Goal: Task Accomplishment & Management: Manage account settings

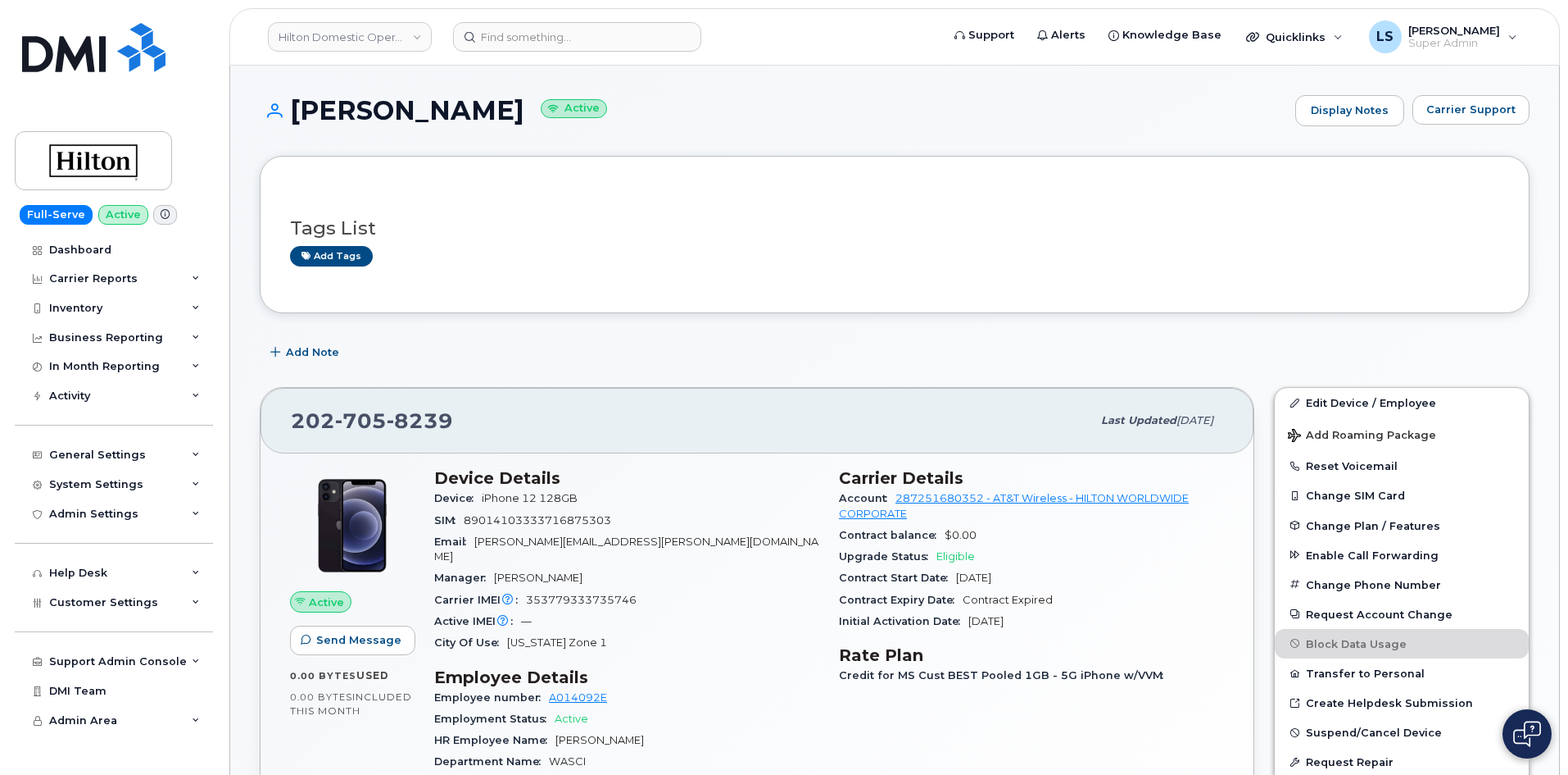
click at [365, 16] on header "Hilton Domestic Operating Company Inc Support Alerts Knowledge Base Quicklinks …" at bounding box center [894, 36] width 1331 height 58
click at [372, 36] on link "Hilton Domestic Operating Company Inc" at bounding box center [350, 36] width 164 height 29
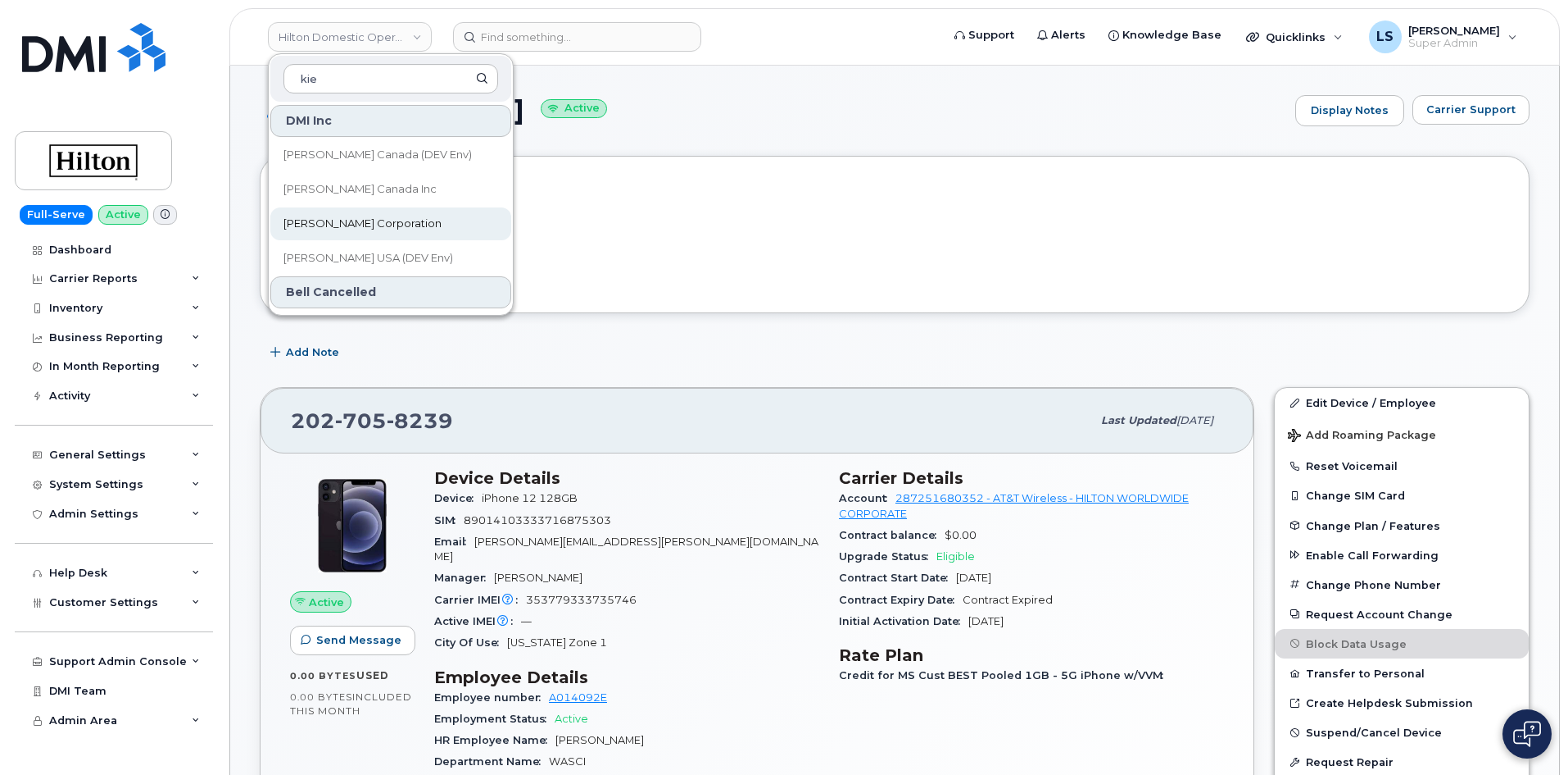
type input "kie"
click at [406, 229] on link "Kiewit Corporation" at bounding box center [390, 223] width 241 height 33
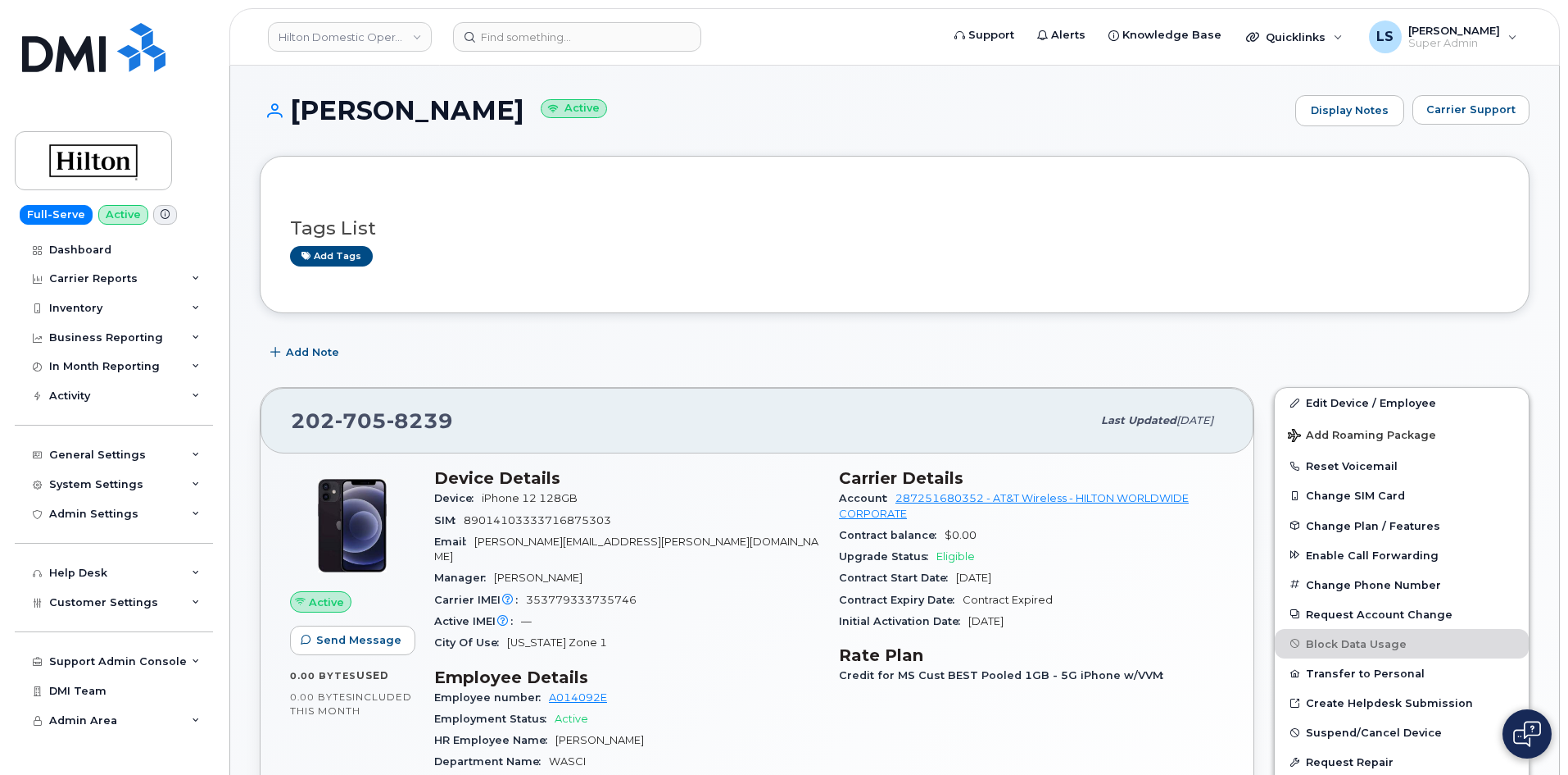
click at [543, 54] on header "Hilton Domestic Operating Company Inc Support Alerts Knowledge Base Quicklinks …" at bounding box center [894, 36] width 1331 height 58
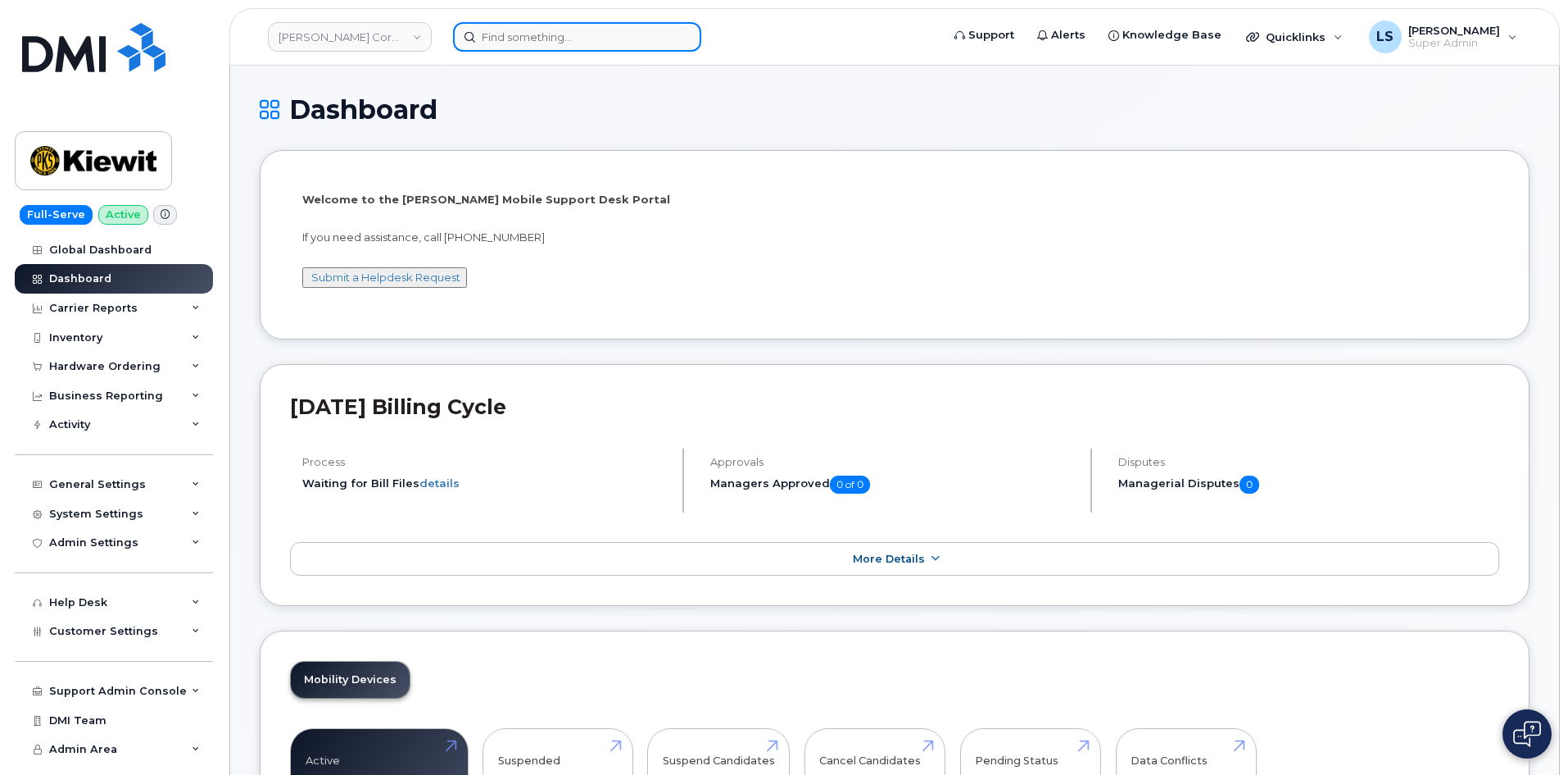
click at [534, 29] on input at bounding box center [577, 36] width 248 height 29
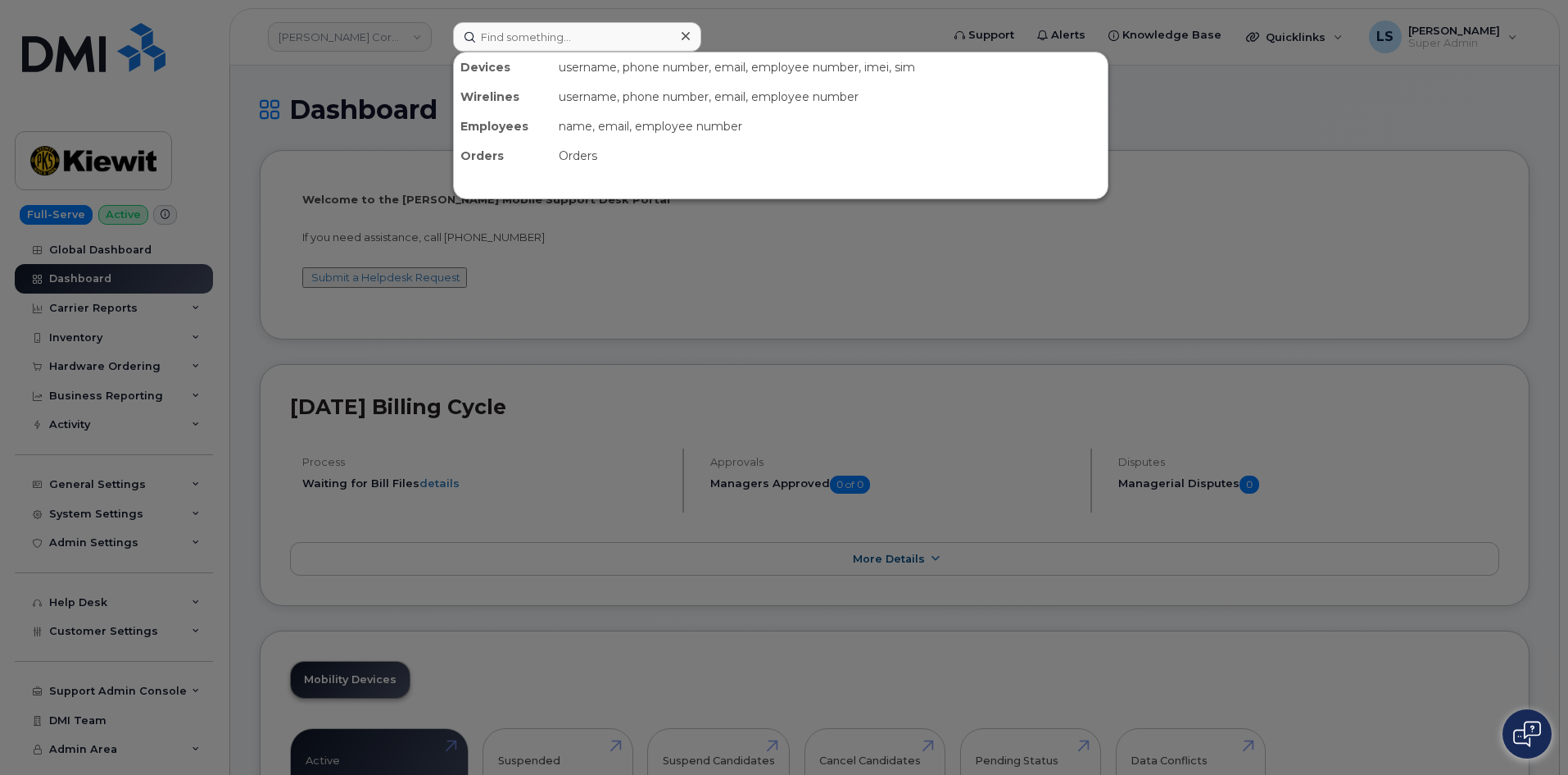
drag, startPoint x: 545, startPoint y: 301, endPoint x: 477, endPoint y: 333, distance: 75.2
click at [545, 301] on div at bounding box center [784, 387] width 1568 height 775
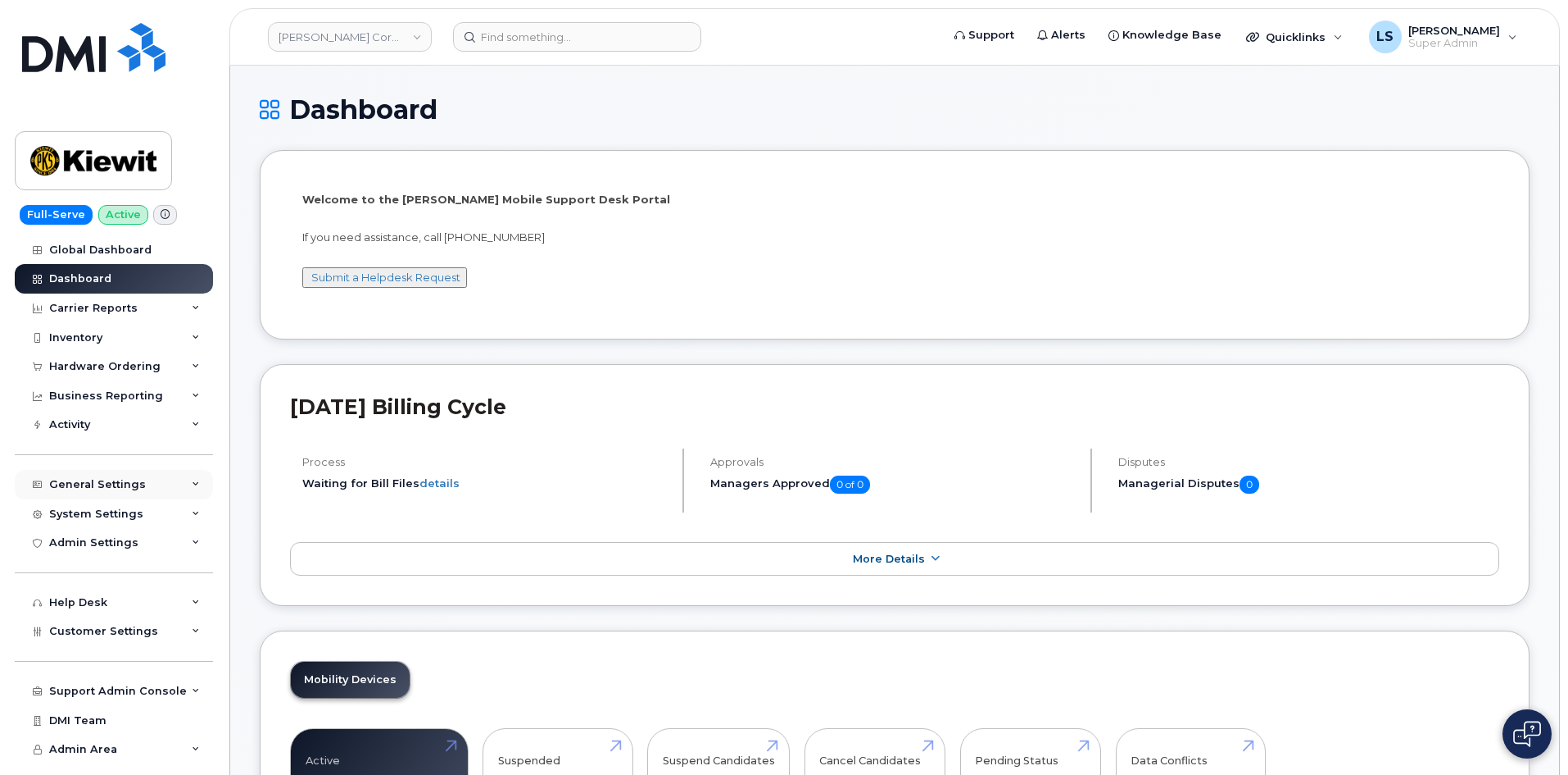
click at [176, 483] on div "General Settings" at bounding box center [114, 484] width 198 height 29
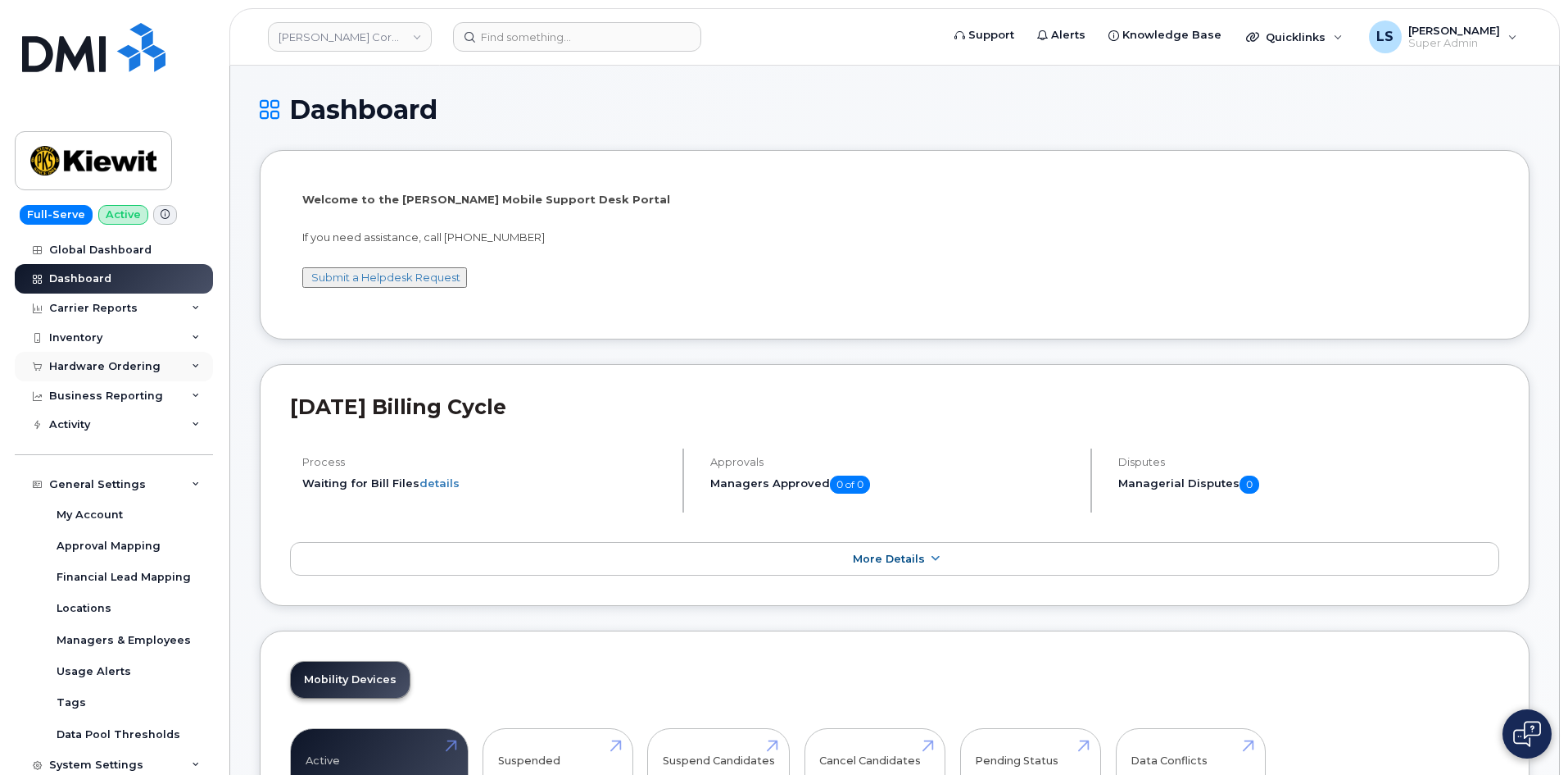
click at [169, 368] on div "Hardware Ordering" at bounding box center [114, 366] width 198 height 29
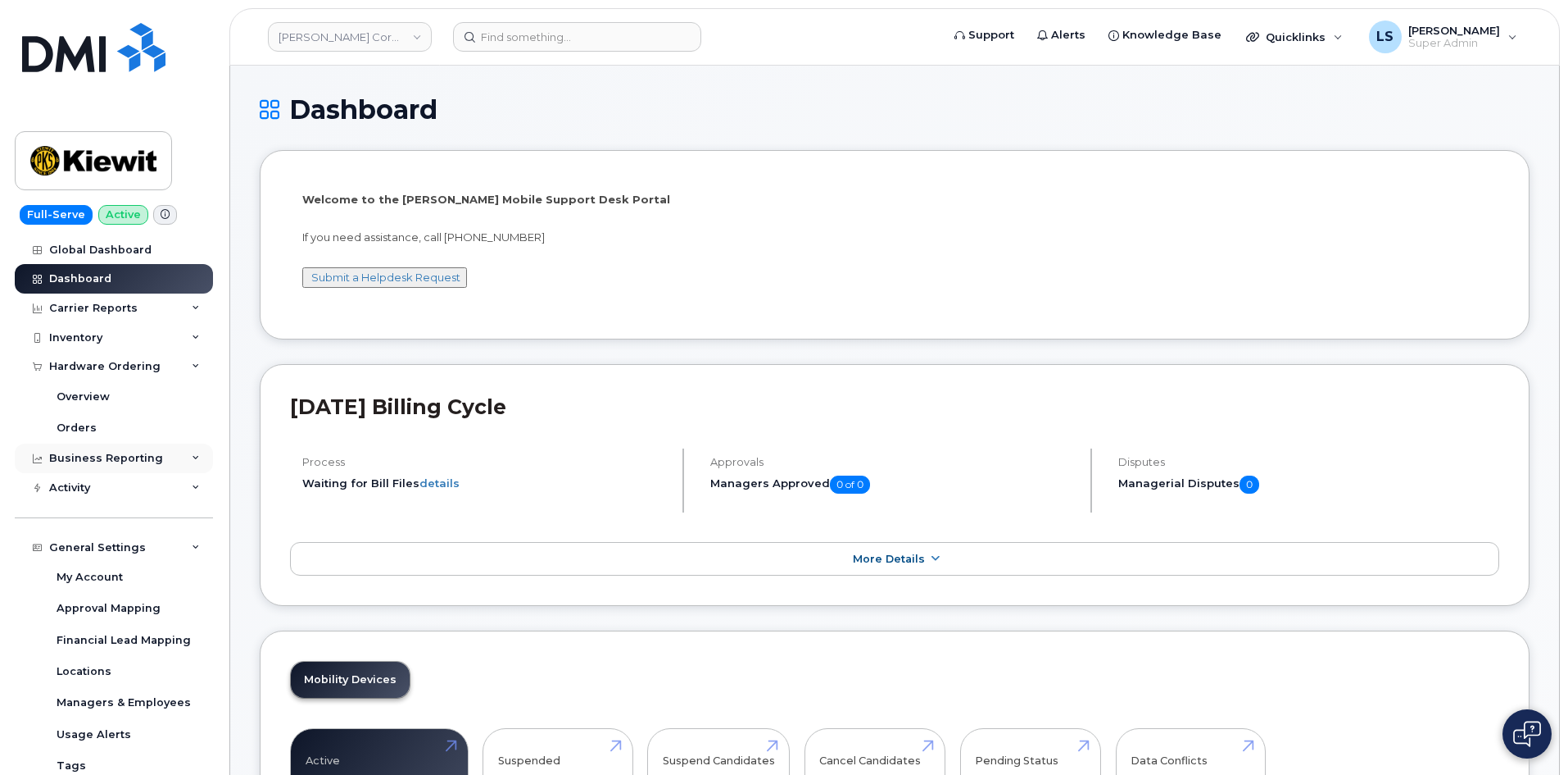
click at [160, 462] on div "Business Reporting" at bounding box center [114, 458] width 198 height 29
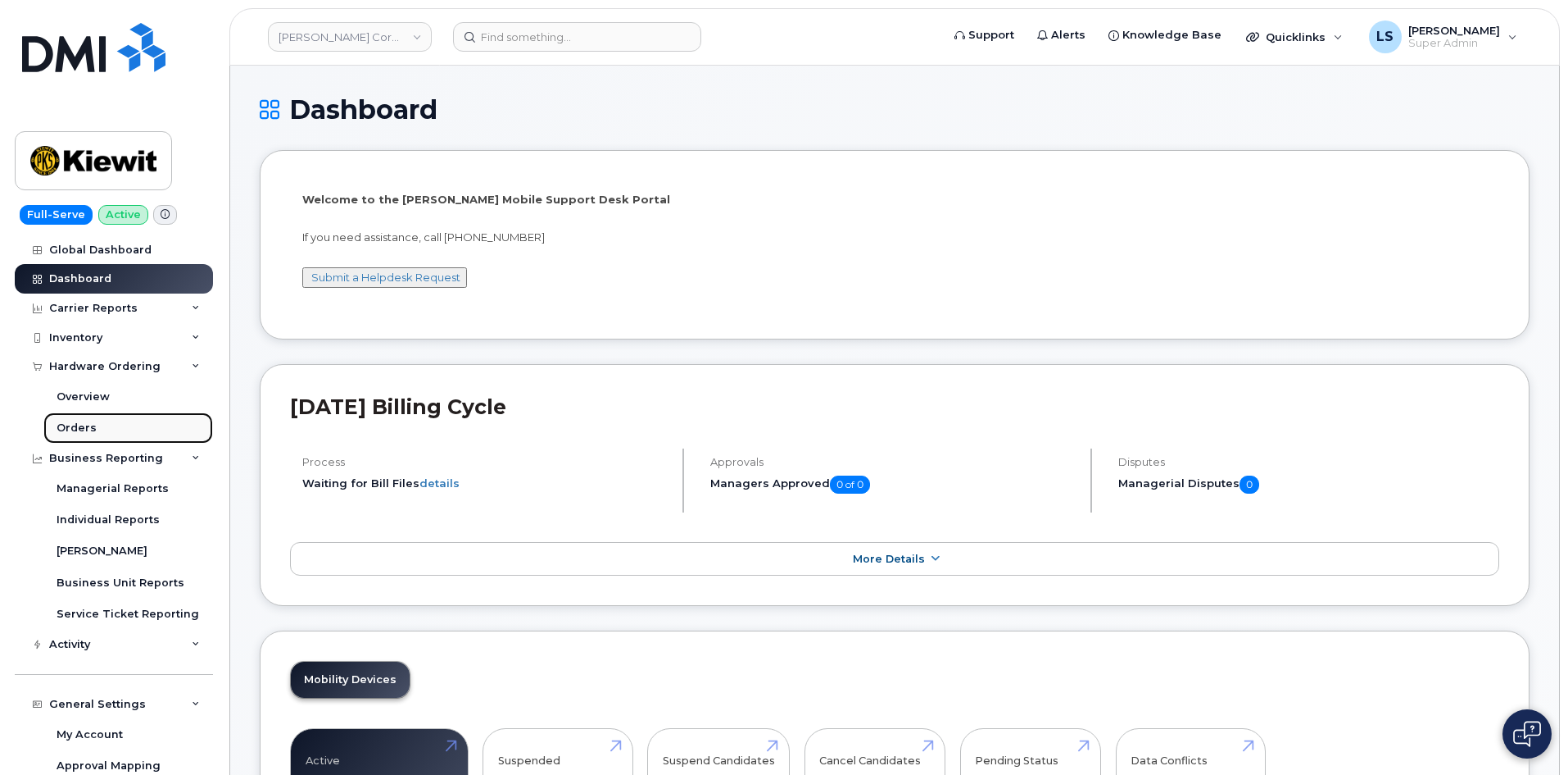
click at [97, 425] on link "Orders" at bounding box center [128, 428] width 170 height 31
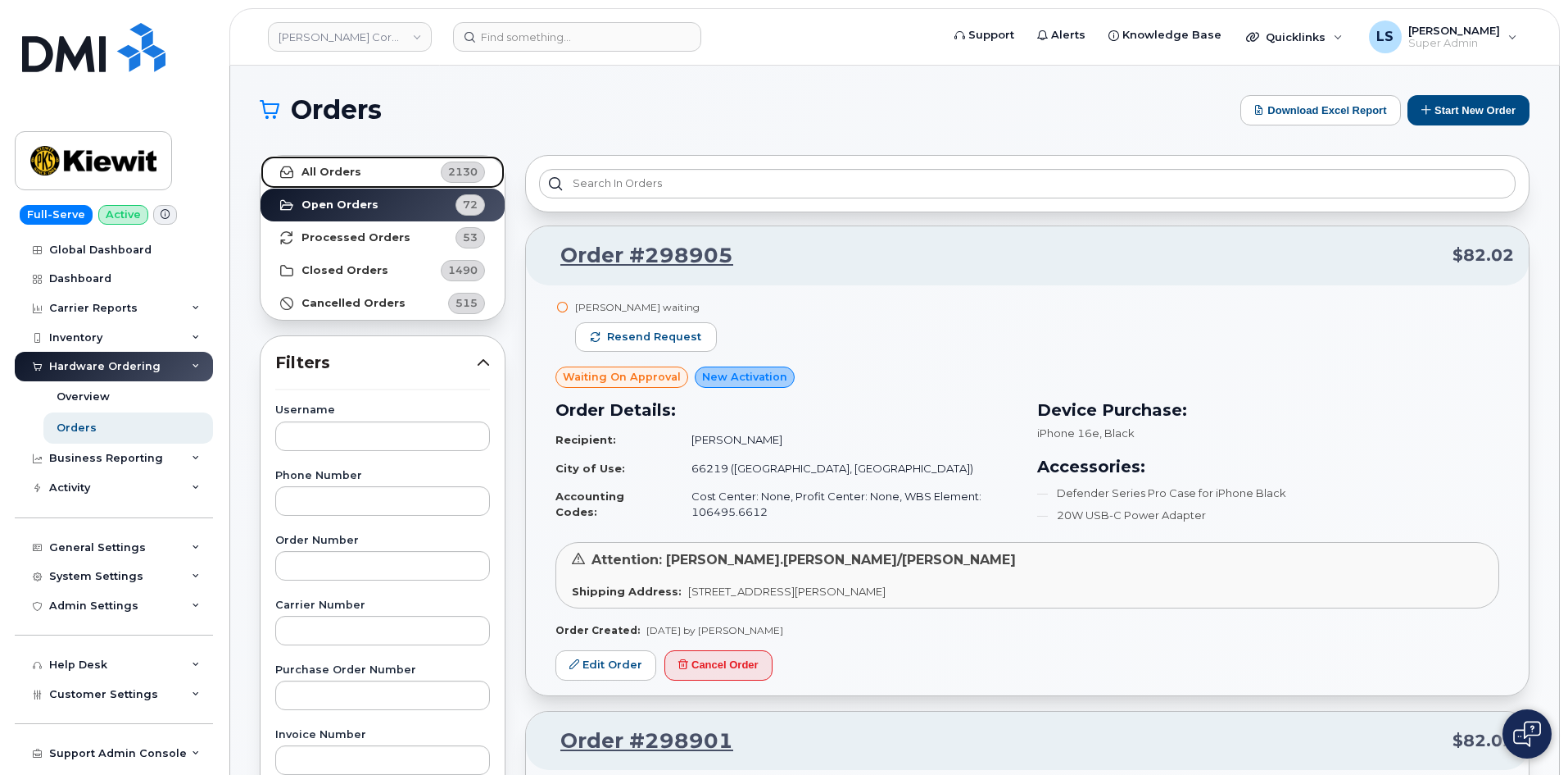
click at [338, 178] on strong "All Orders" at bounding box center [332, 172] width 60 height 13
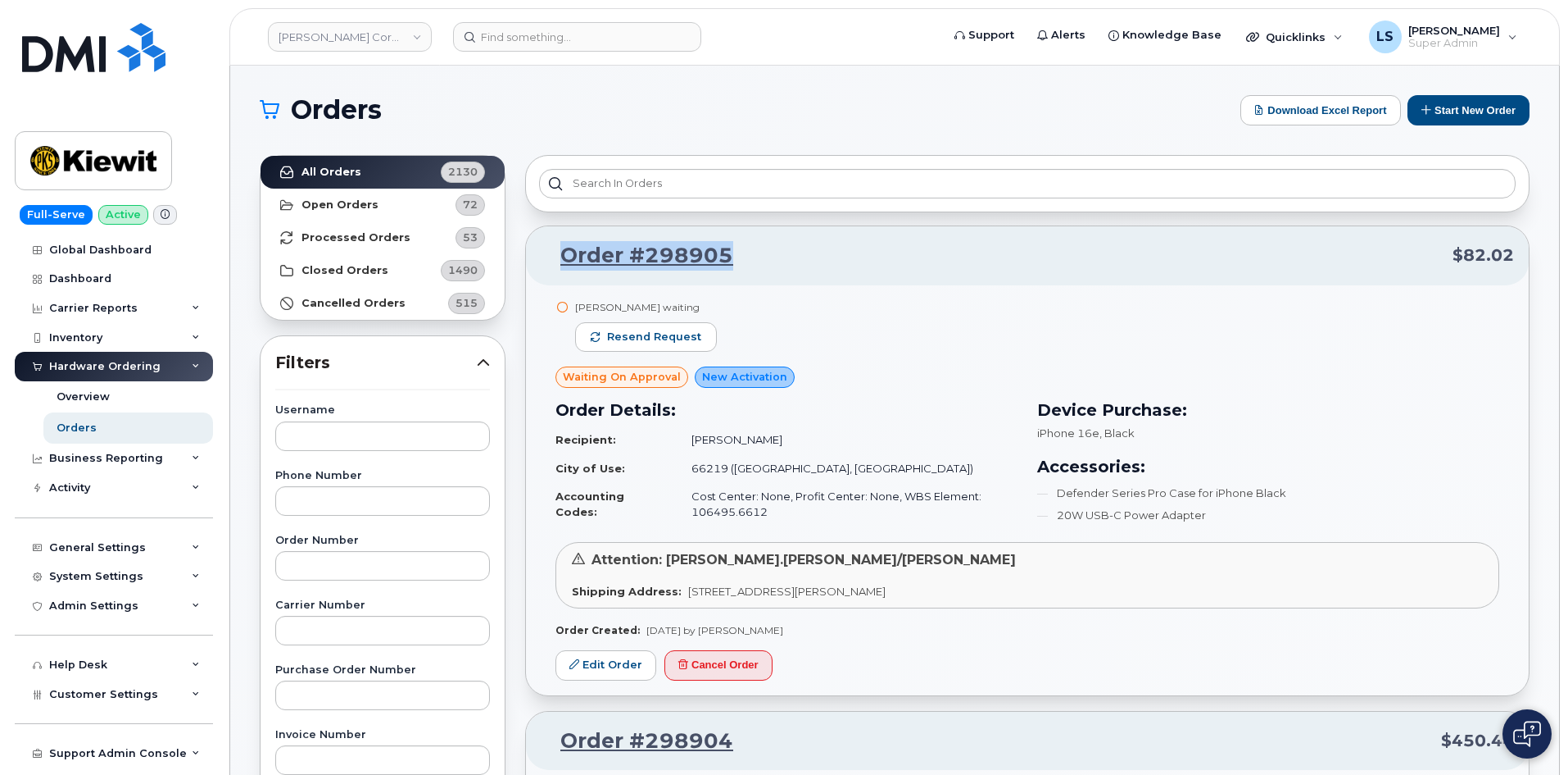
drag, startPoint x: 564, startPoint y: 257, endPoint x: 534, endPoint y: 267, distance: 31.6
click at [534, 267] on div "Order #298905 $82.02" at bounding box center [1027, 255] width 1003 height 59
click at [730, 119] on h1 "Orders" at bounding box center [745, 110] width 973 height 27
drag, startPoint x: 684, startPoint y: 440, endPoint x: 820, endPoint y: 430, distance: 136.4
click at [820, 430] on td "Gabriel Cohenmarino" at bounding box center [846, 439] width 341 height 28
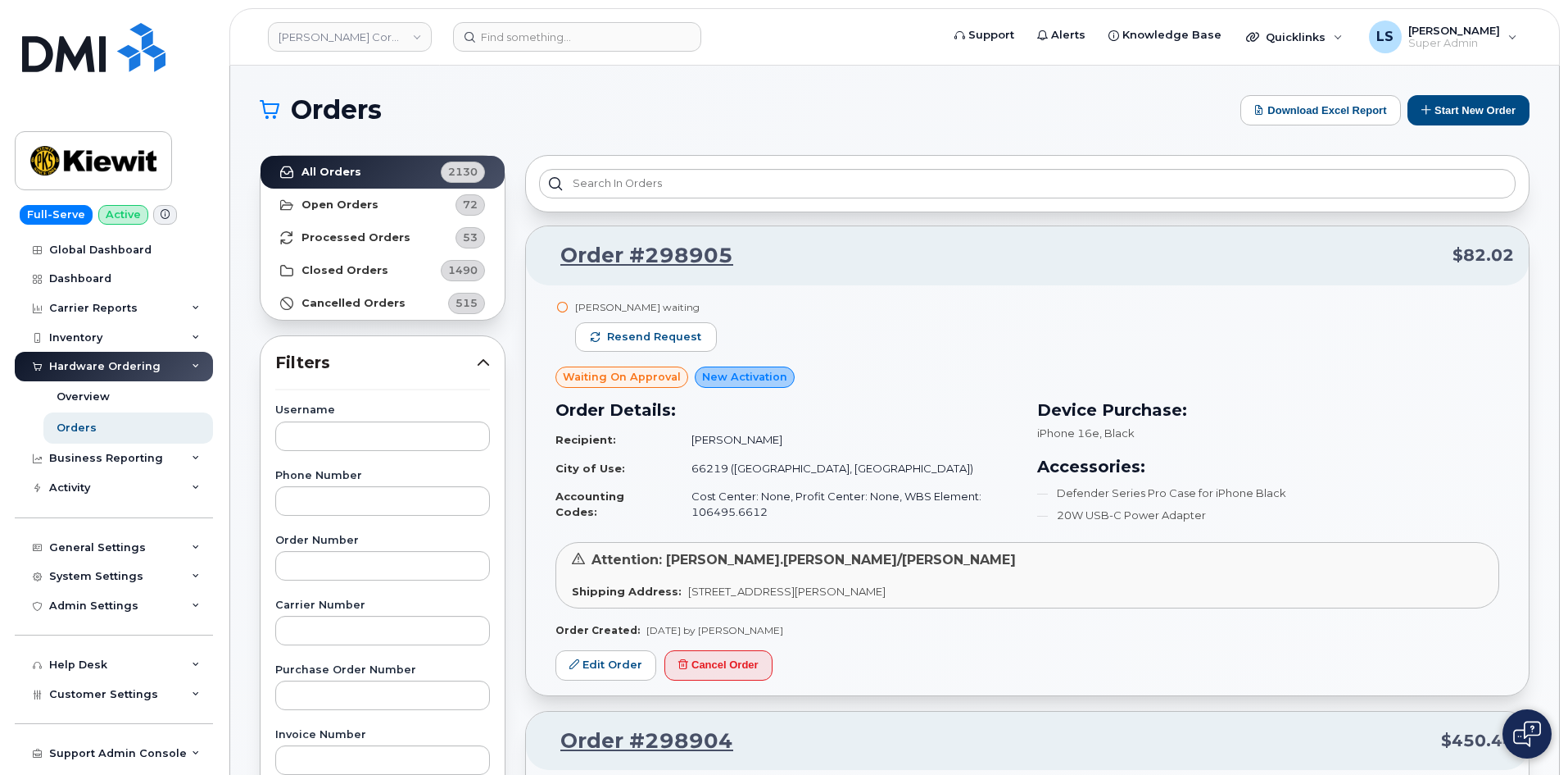
copy td "Gabriel Cohenmarino"
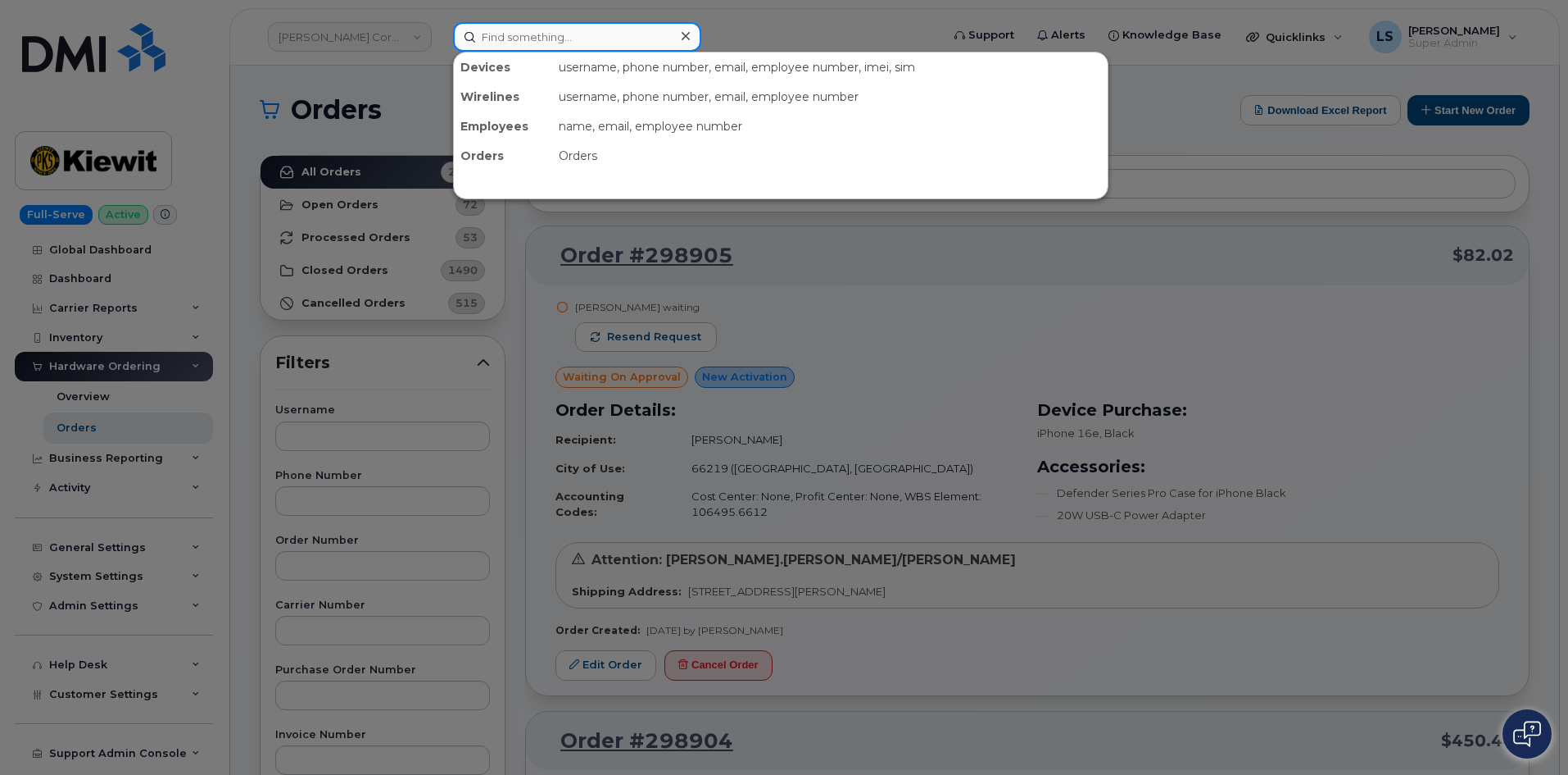
click at [614, 34] on input at bounding box center [577, 36] width 248 height 29
paste input "Gabriel Cohenmarino"
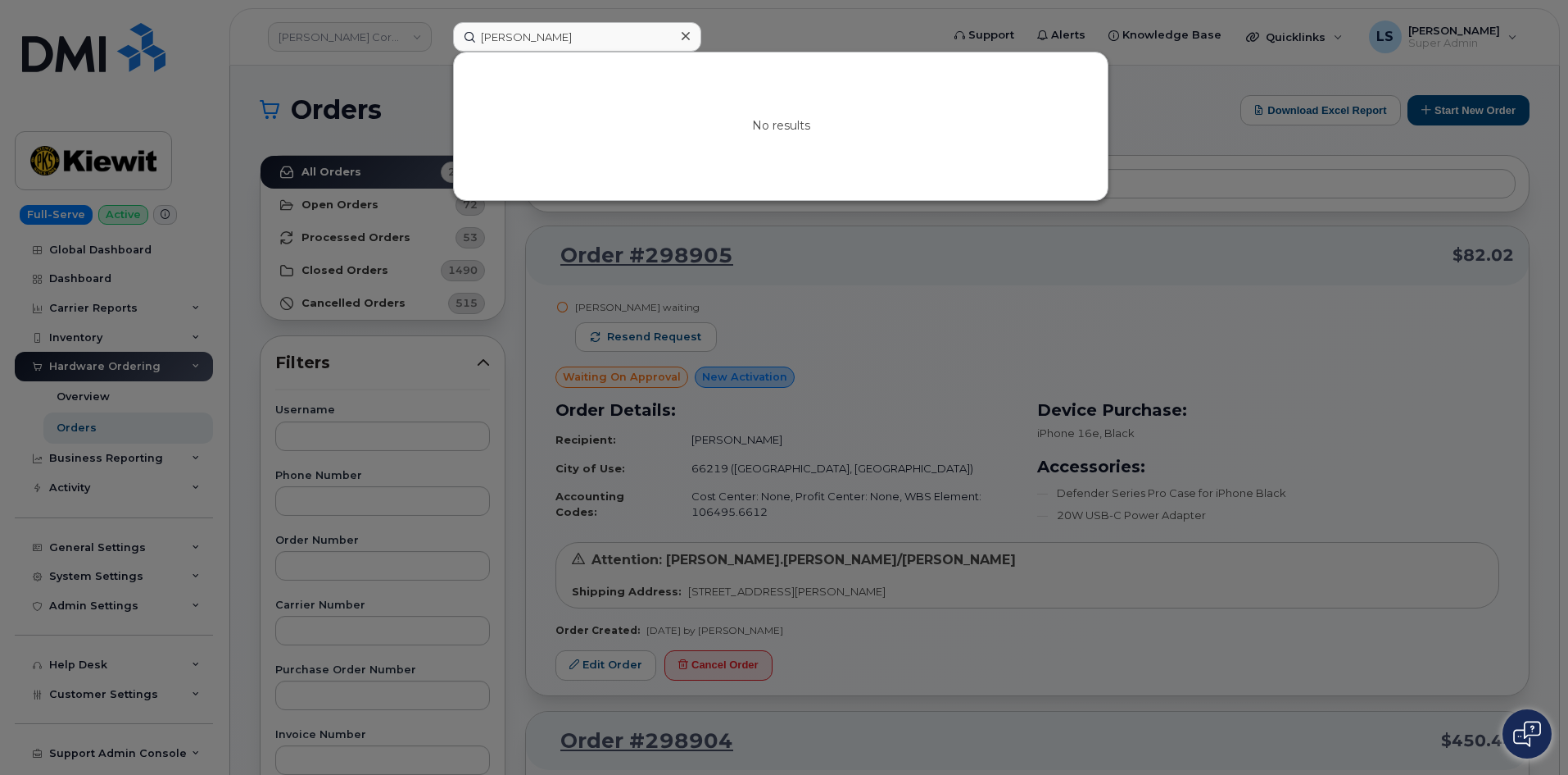
drag, startPoint x: 838, startPoint y: 297, endPoint x: 796, endPoint y: 337, distance: 58.0
click at [837, 298] on div at bounding box center [784, 387] width 1568 height 775
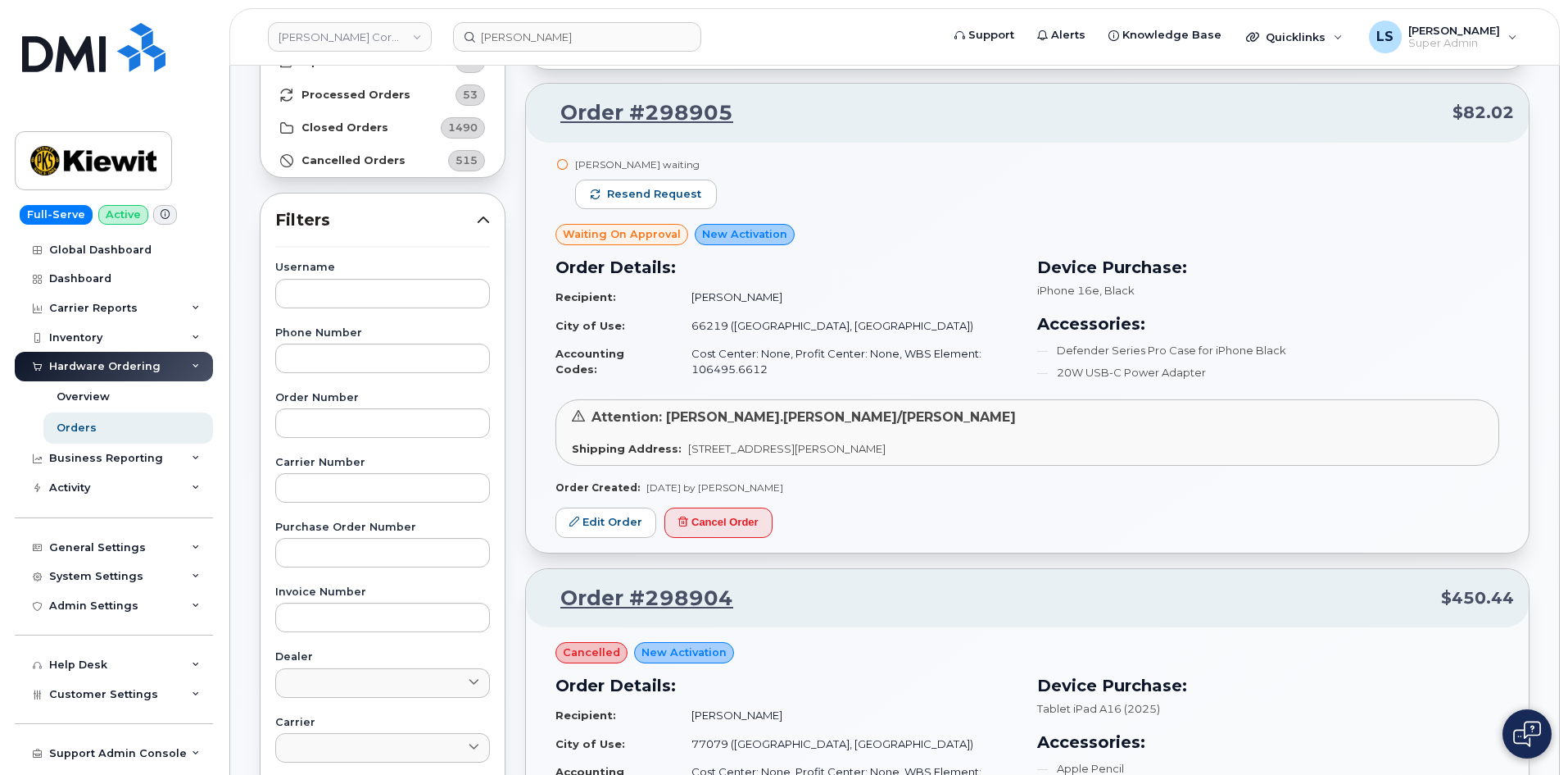
scroll to position [164, 0]
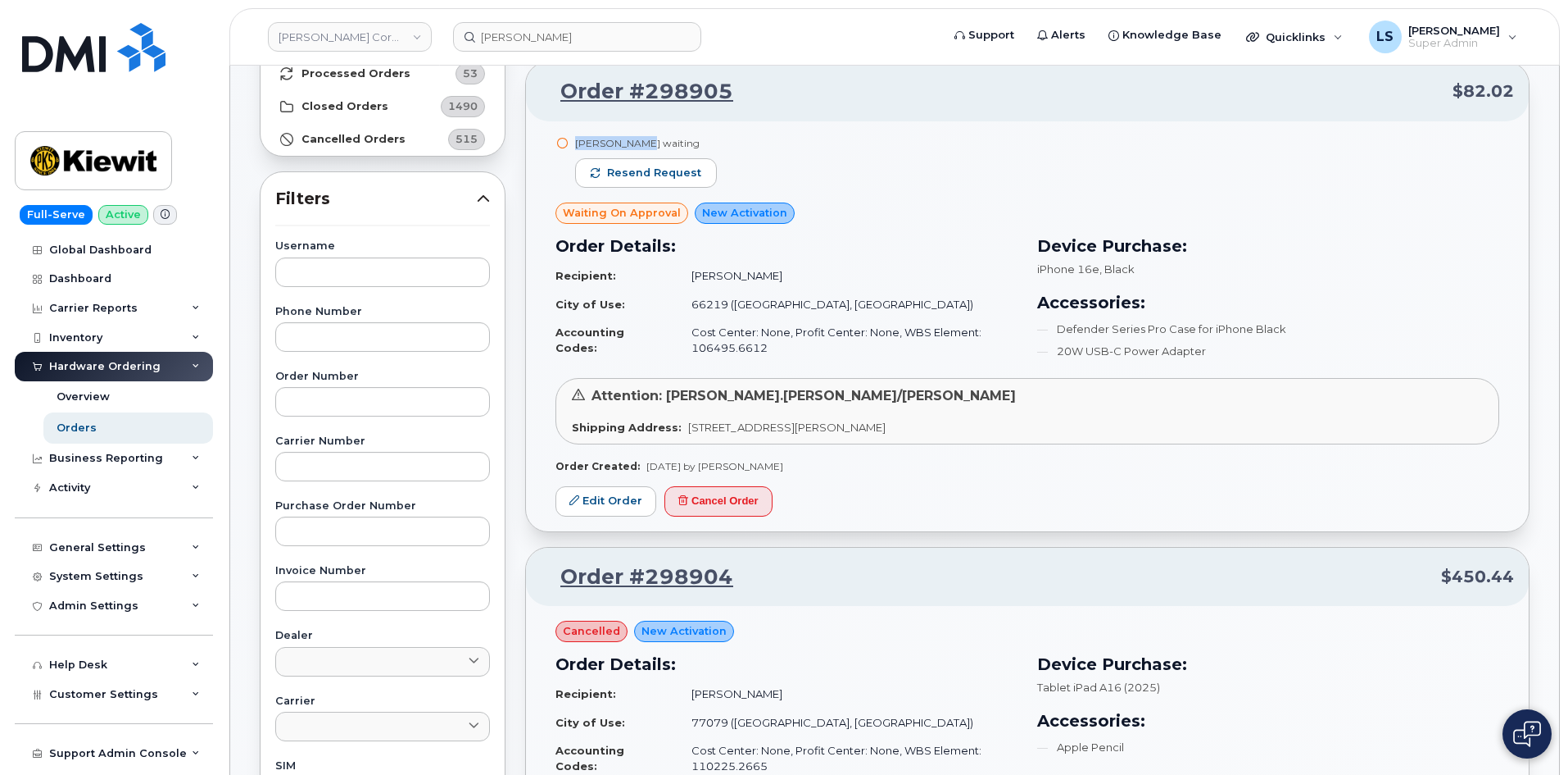
drag, startPoint x: 574, startPoint y: 140, endPoint x: 642, endPoint y: 146, distance: 68.3
click at [642, 146] on div "Paul Andrews waiting Resend request" at bounding box center [639, 169] width 168 height 66
copy div "[PERSON_NAME]"
click at [610, 45] on input "Gabriel Cohenmarino" at bounding box center [577, 36] width 248 height 29
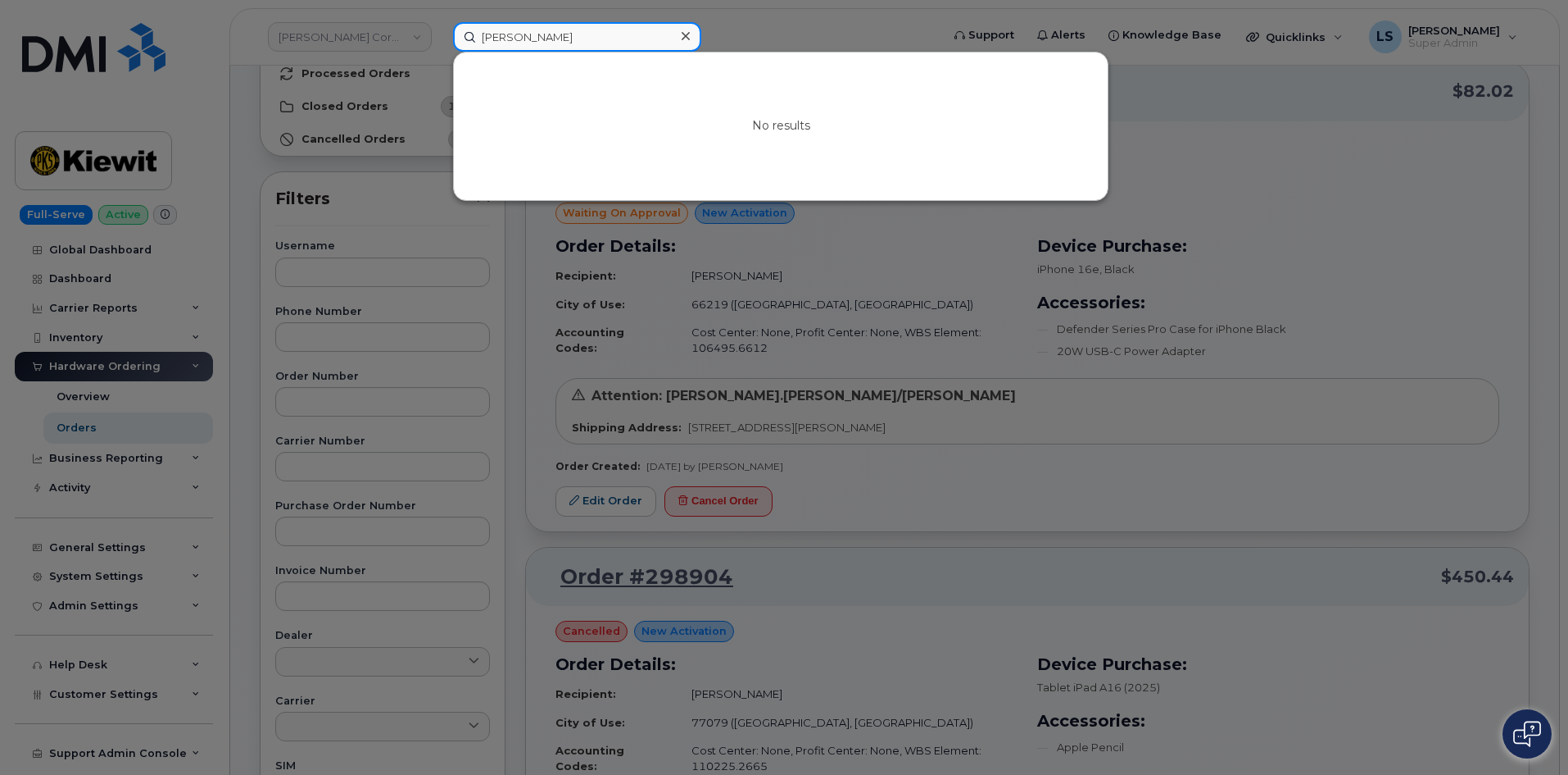
drag, startPoint x: 609, startPoint y: 46, endPoint x: 601, endPoint y: 34, distance: 14.4
click at [603, 39] on input "Gabriel Cohenmarino" at bounding box center [577, 36] width 248 height 29
drag, startPoint x: 599, startPoint y: 34, endPoint x: 391, endPoint y: 40, distance: 208.1
click at [440, 40] on div "Gabriel Cohenmarino No results" at bounding box center [691, 36] width 503 height 29
paste input "[PERSON_NAME]"
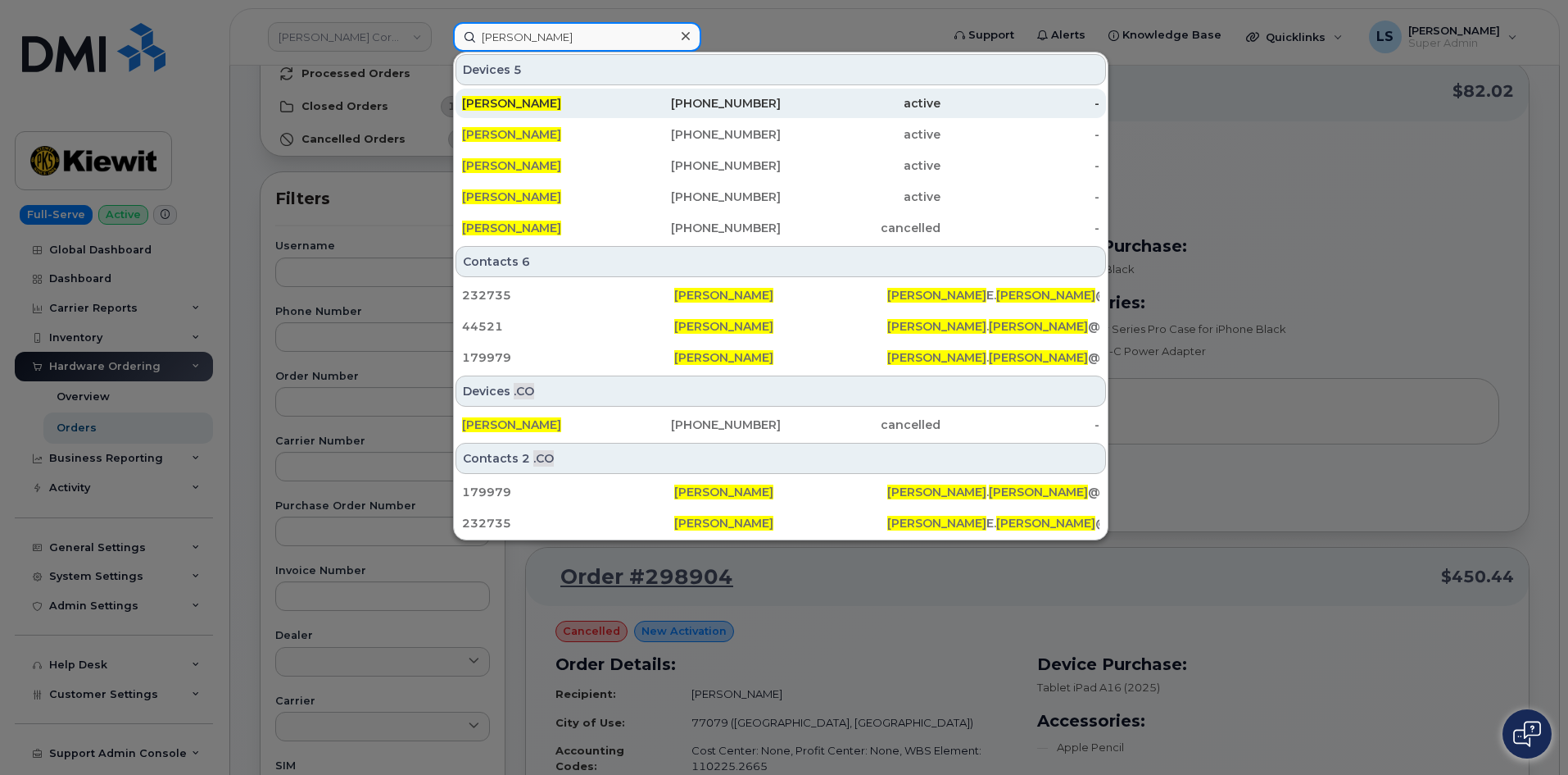
type input "[PERSON_NAME]"
click at [781, 94] on div "780-239-6913" at bounding box center [861, 103] width 159 height 29
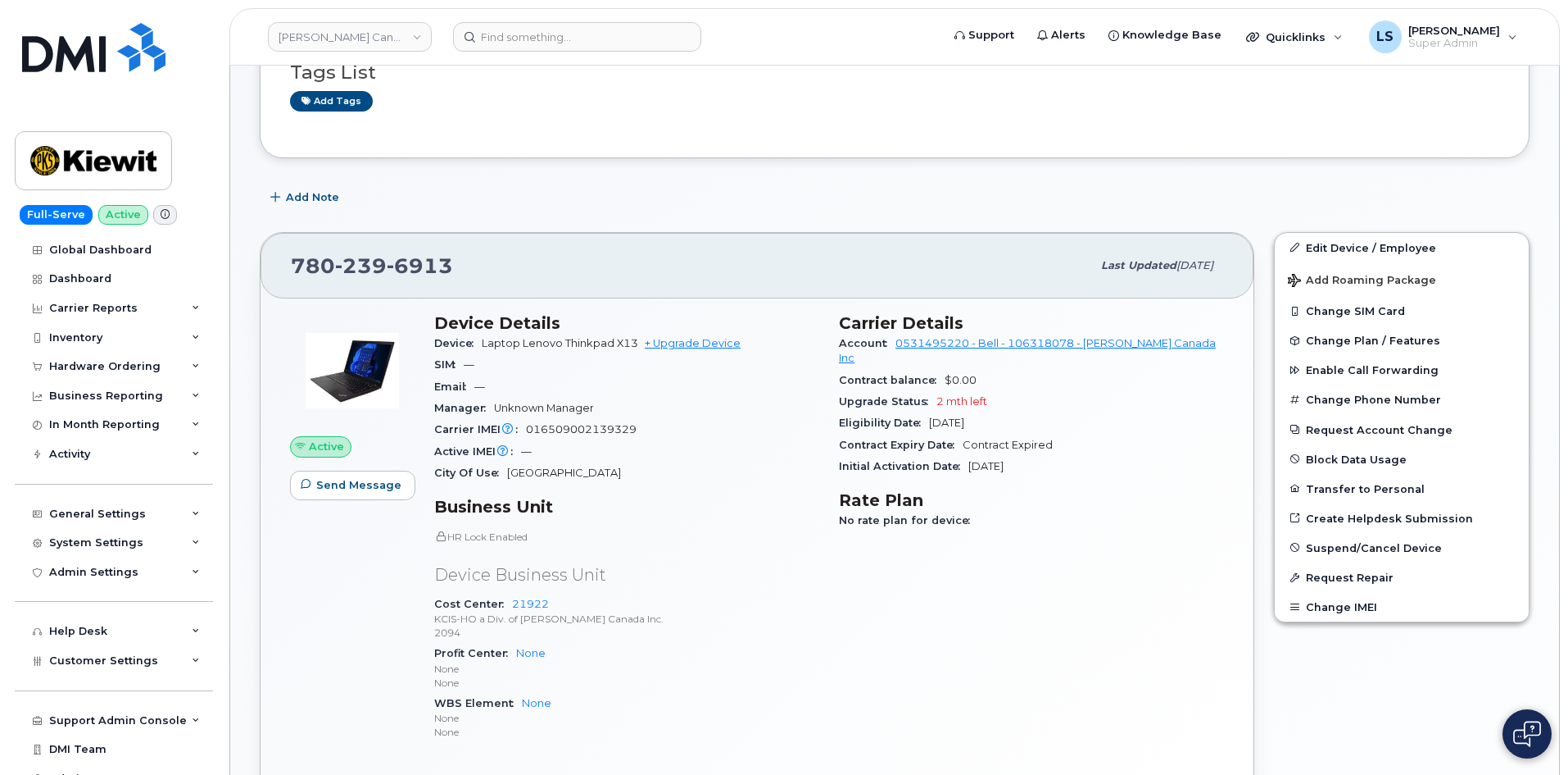
scroll to position [164, 0]
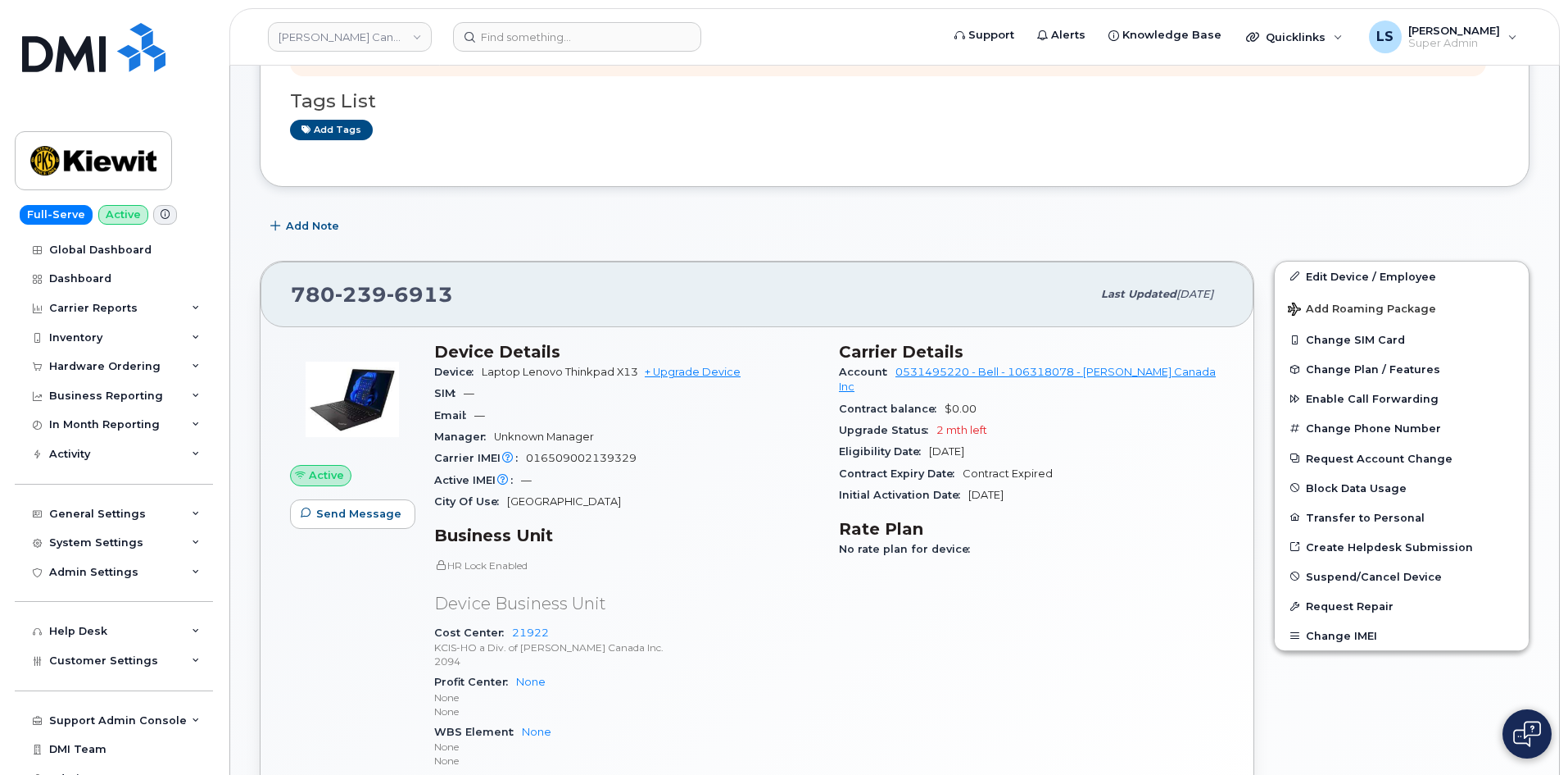
drag, startPoint x: 999, startPoint y: 428, endPoint x: 1039, endPoint y: 448, distance: 44.7
click at [1027, 431] on section "Carrier Details Account 0531495220 - Bell - 106318078 - [PERSON_NAME] Canada In…" at bounding box center [1031, 423] width 385 height 164
click at [490, 374] on span "Laptop Lenovo Thinkpad X13" at bounding box center [560, 372] width 157 height 12
drag, startPoint x: 476, startPoint y: 362, endPoint x: 614, endPoint y: 350, distance: 138.5
click at [606, 346] on section "Device Details Device Laptop Lenovo Thinkpad X13 + Upgrade Device SIM — Email —…" at bounding box center [627, 427] width 385 height 171
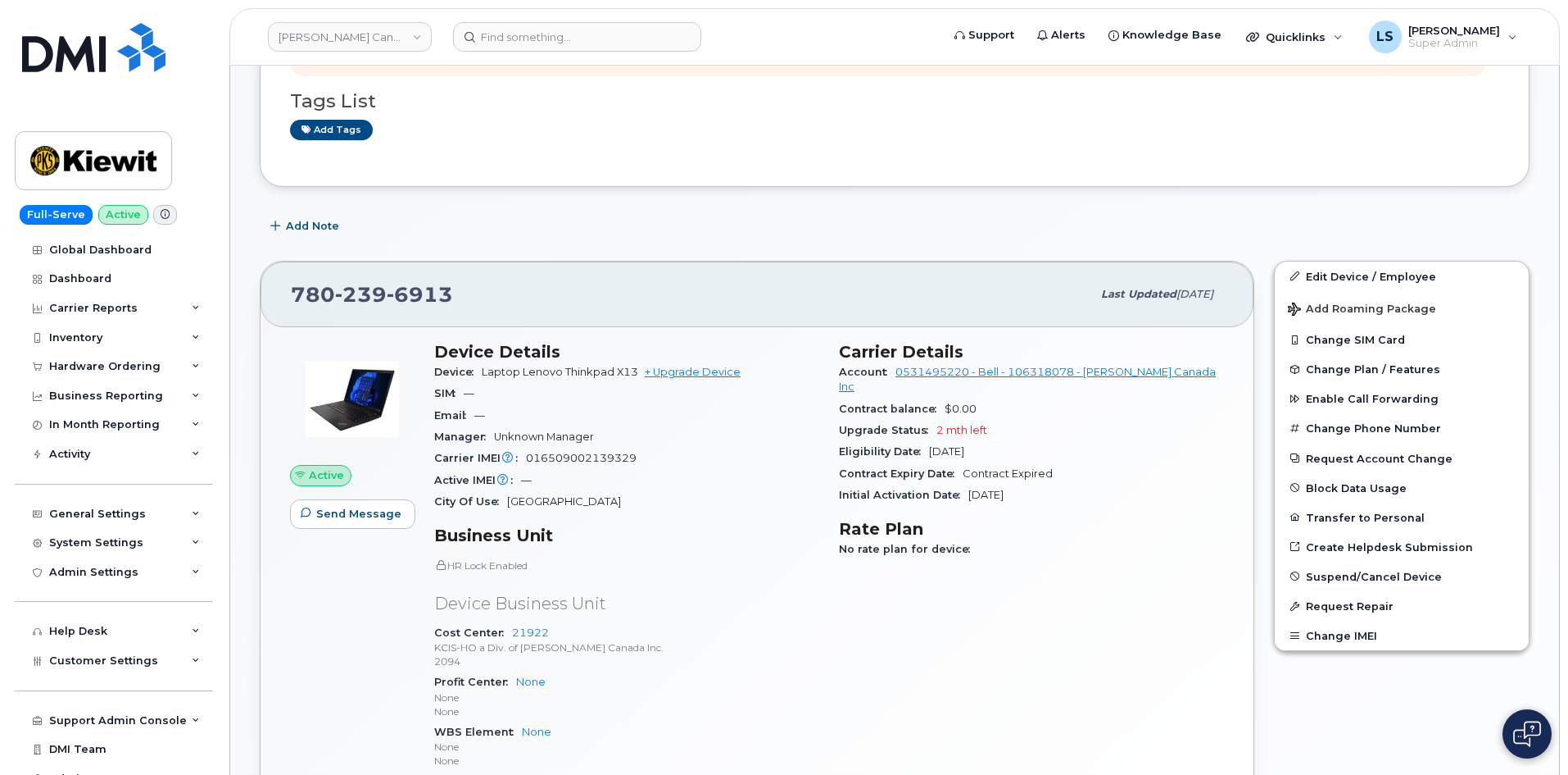
drag, startPoint x: 576, startPoint y: 377, endPoint x: 558, endPoint y: 384, distance: 19.3
click at [571, 377] on span "Laptop Lenovo Thinkpad X13" at bounding box center [560, 372] width 157 height 12
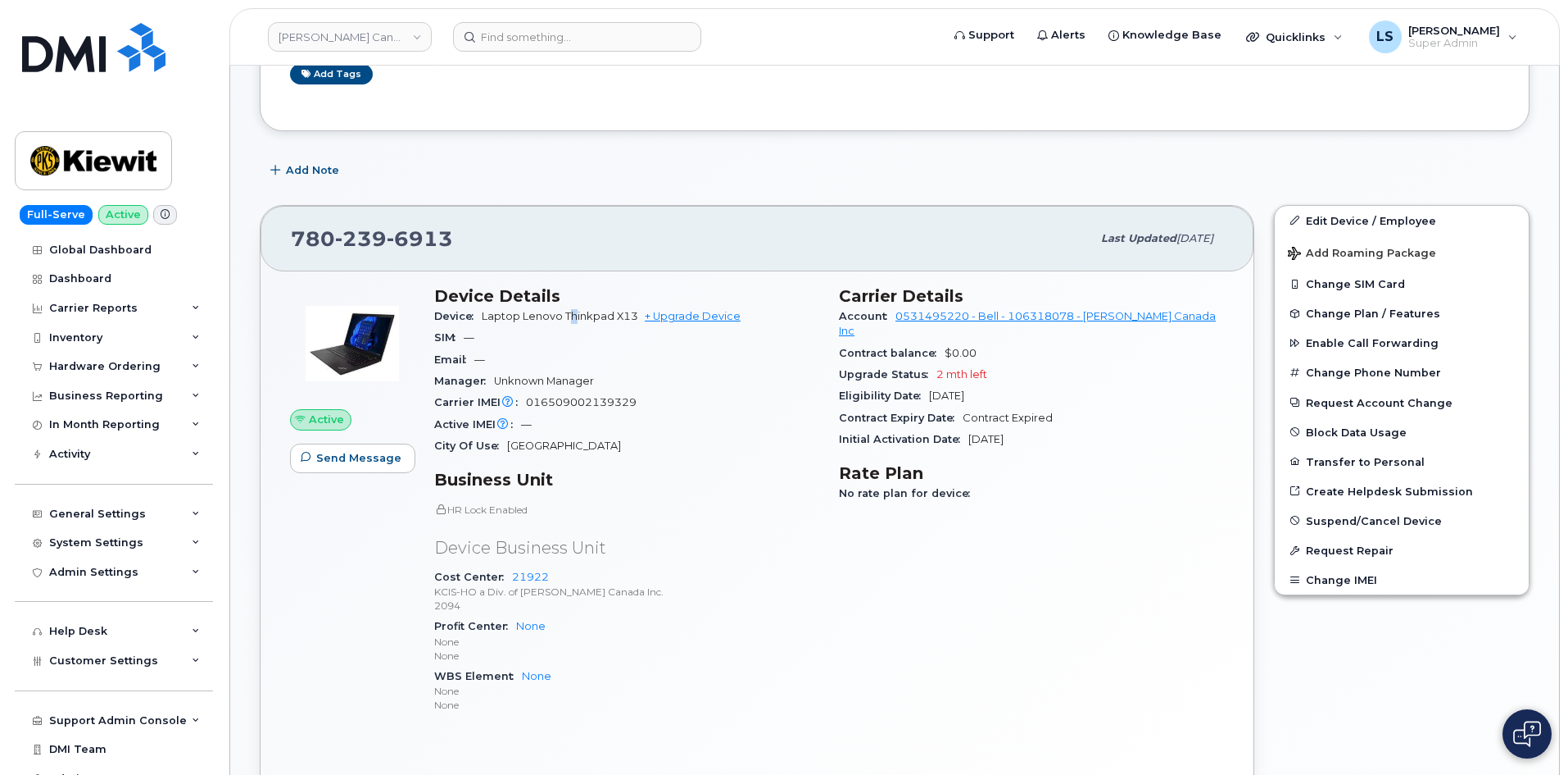
scroll to position [246, 0]
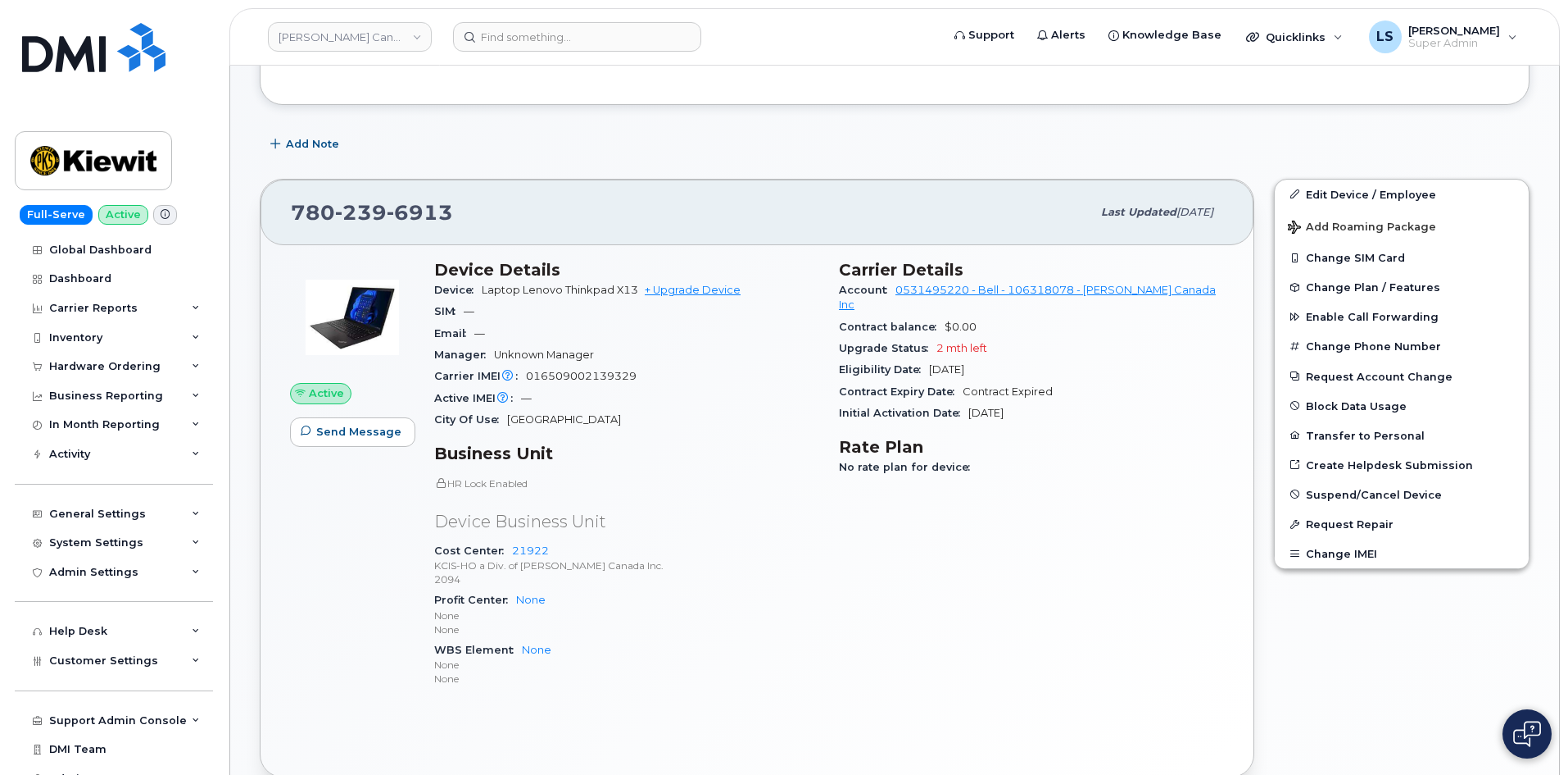
drag, startPoint x: 781, startPoint y: 443, endPoint x: 787, endPoint y: 457, distance: 15.2
click at [781, 445] on div "Device Details Device Laptop Lenovo Thinkpad X13 + Upgrade Device SIM — Email —…" at bounding box center [626, 480] width 405 height 461
drag, startPoint x: 850, startPoint y: 285, endPoint x: 1183, endPoint y: 293, distance: 333.1
click at [1183, 293] on div "Account 0531495220 - Bell - 106318078 - [PERSON_NAME] Canada Inc" at bounding box center [1031, 298] width 385 height 37
click at [1081, 381] on div "Contract Expiry Date Contract Expired" at bounding box center [1031, 391] width 385 height 21
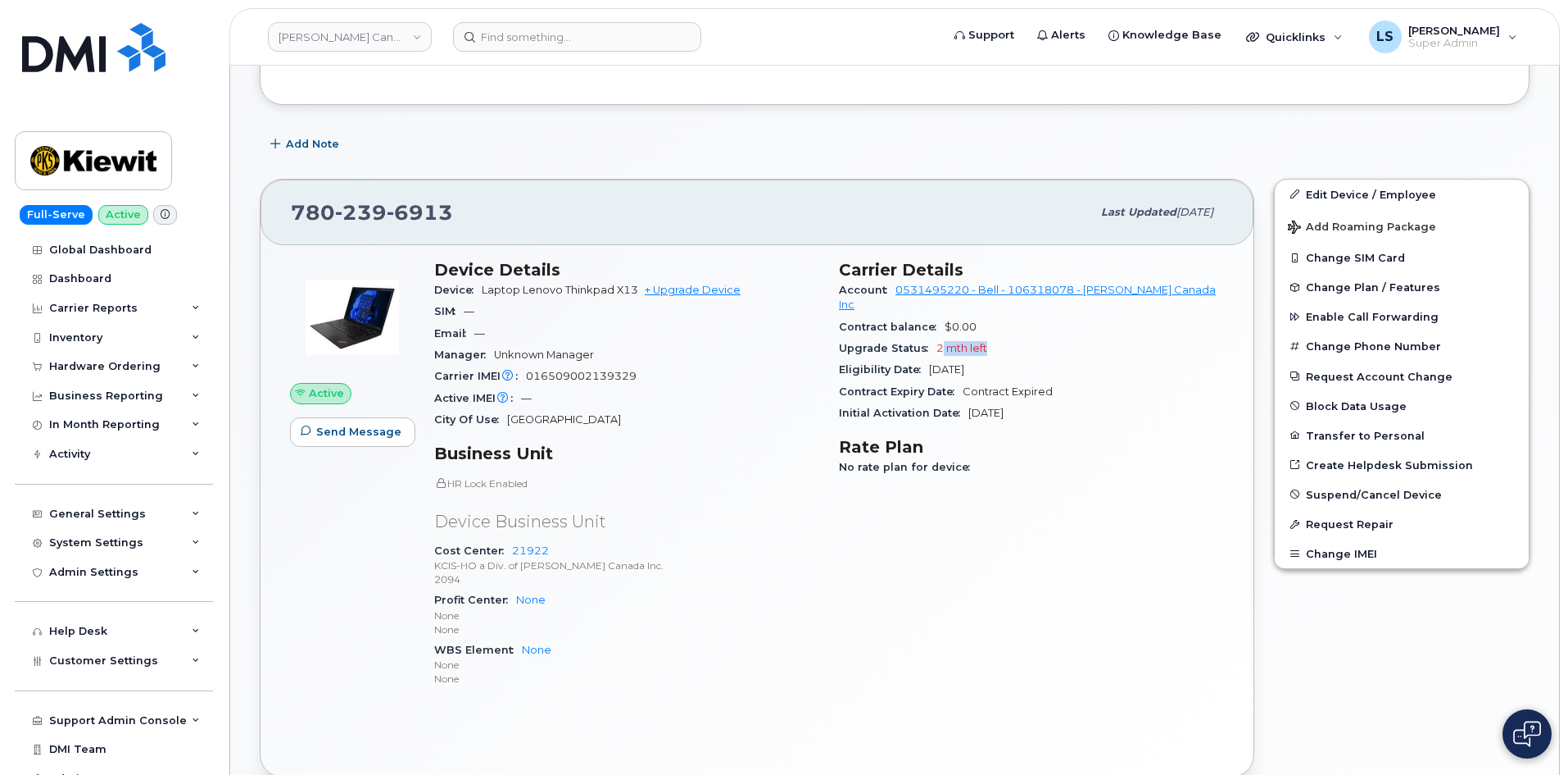
drag, startPoint x: 951, startPoint y: 334, endPoint x: 1064, endPoint y: 339, distance: 113.1
click at [1064, 339] on div "Upgrade Status 2 mth left" at bounding box center [1031, 348] width 385 height 21
click at [1008, 381] on div "Contract Expiry Date Contract Expired" at bounding box center [1031, 391] width 385 height 21
drag, startPoint x: 467, startPoint y: 310, endPoint x: 547, endPoint y: 338, distance: 84.8
click at [542, 336] on section "Device Details Device Laptop Lenovo Thinkpad X13 + Upgrade Device SIM — Email —…" at bounding box center [627, 345] width 385 height 171
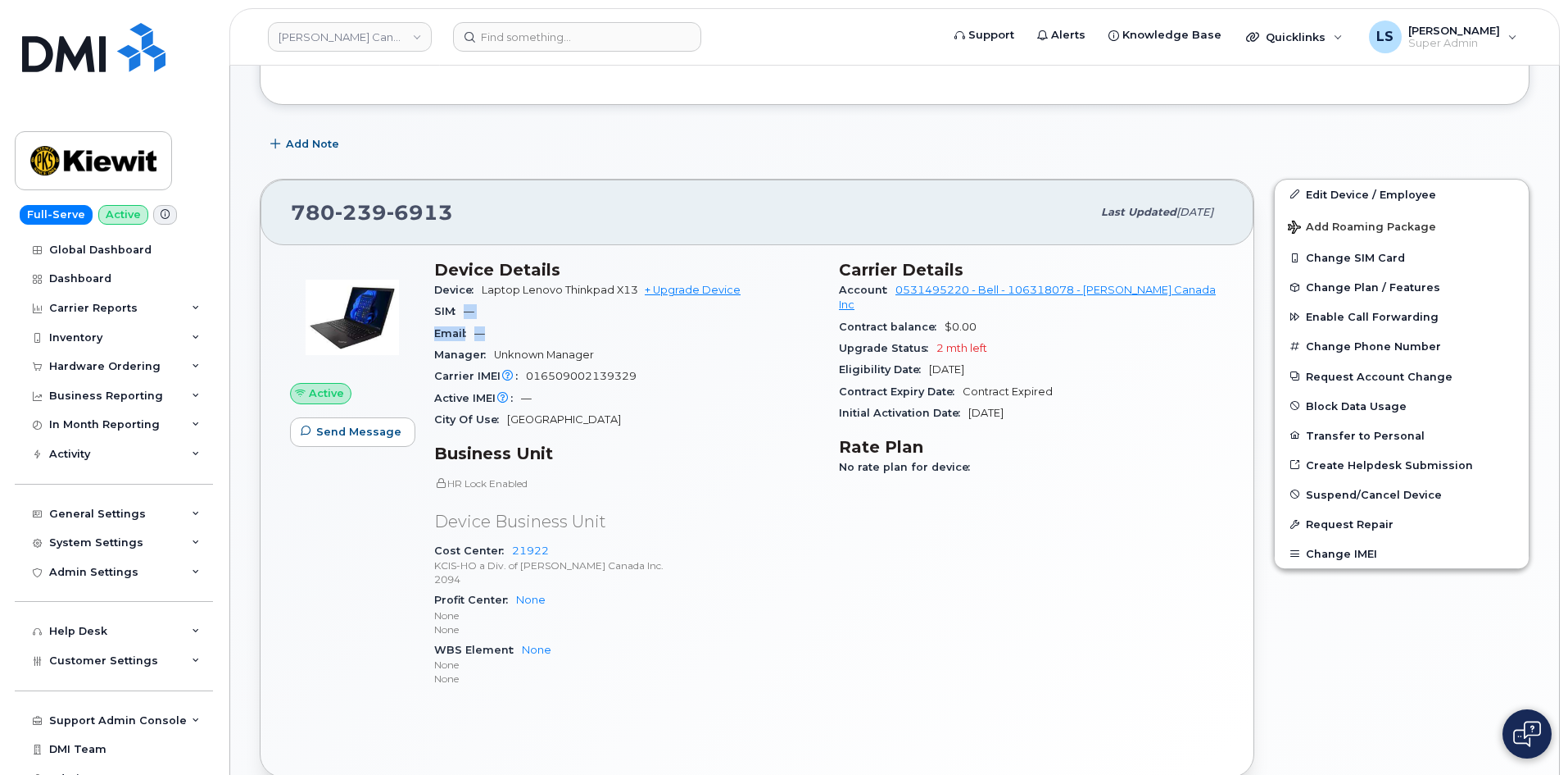
click at [575, 314] on div "SIM —" at bounding box center [627, 312] width 385 height 21
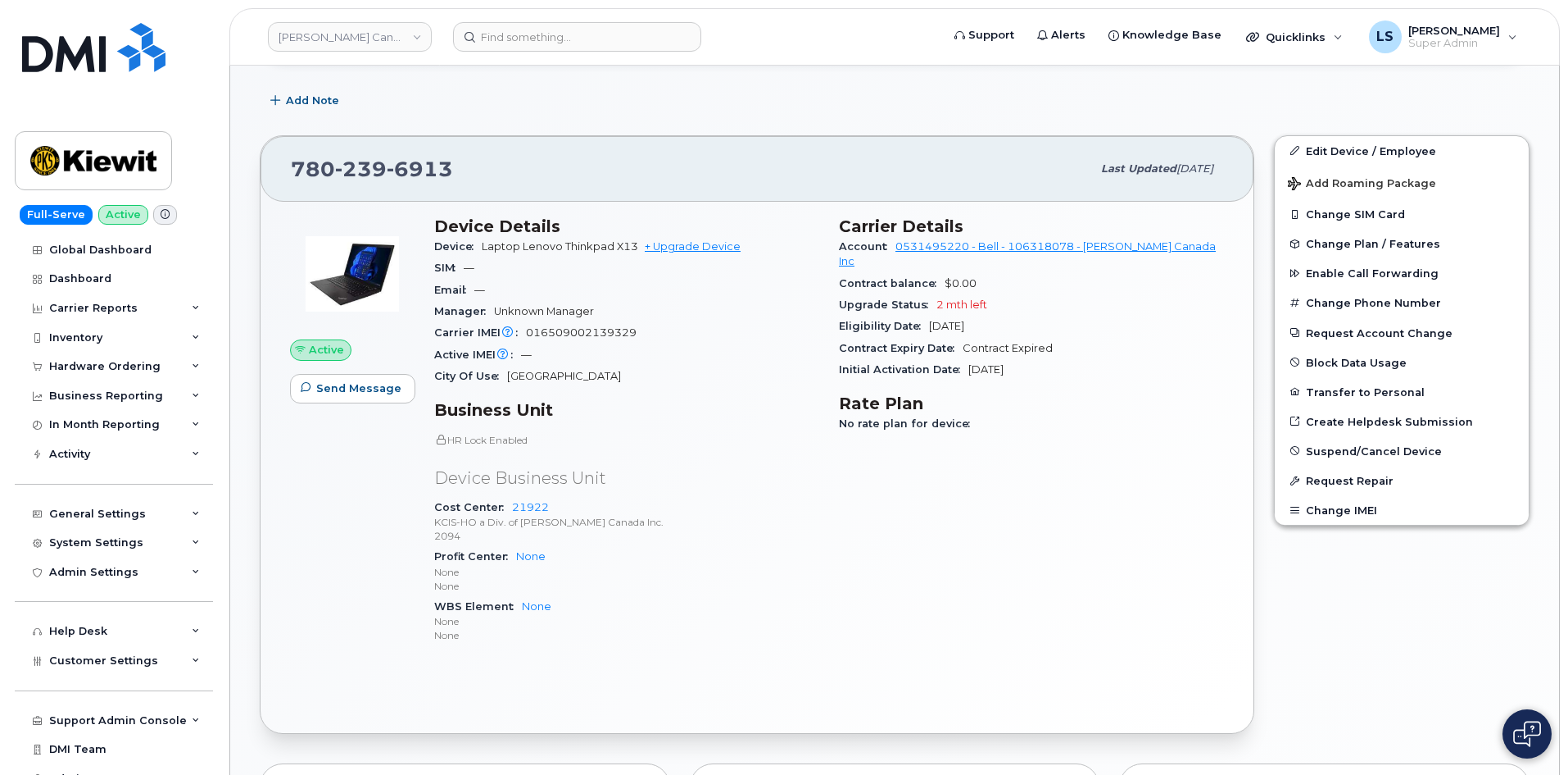
scroll to position [328, 0]
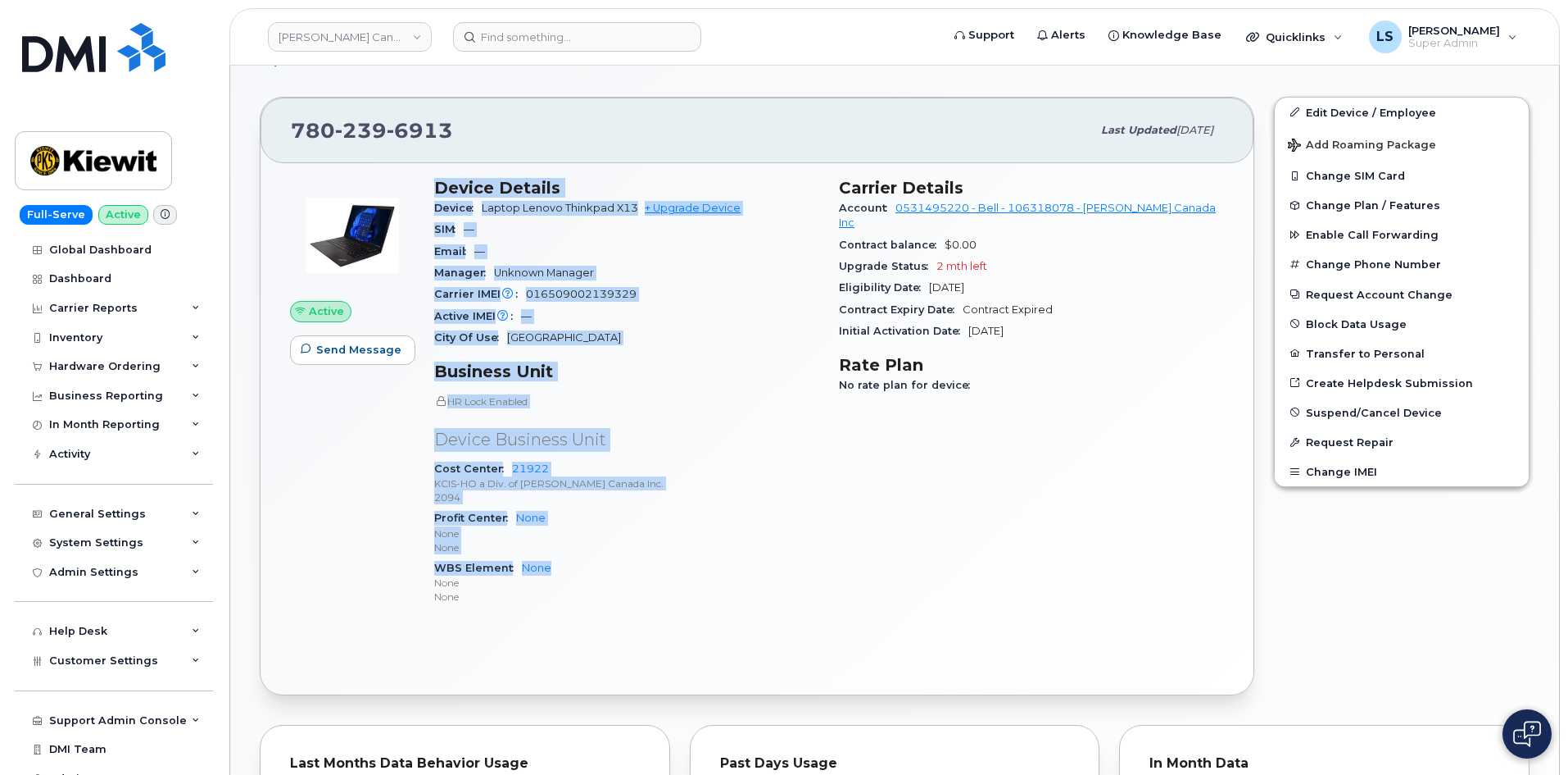
drag, startPoint x: 490, startPoint y: 568, endPoint x: 614, endPoint y: 577, distance: 124.3
click at [611, 573] on div "Active Send Message Device Details Device Laptop Lenovo Thinkpad X13 + Upgrade …" at bounding box center [757, 399] width 954 height 461
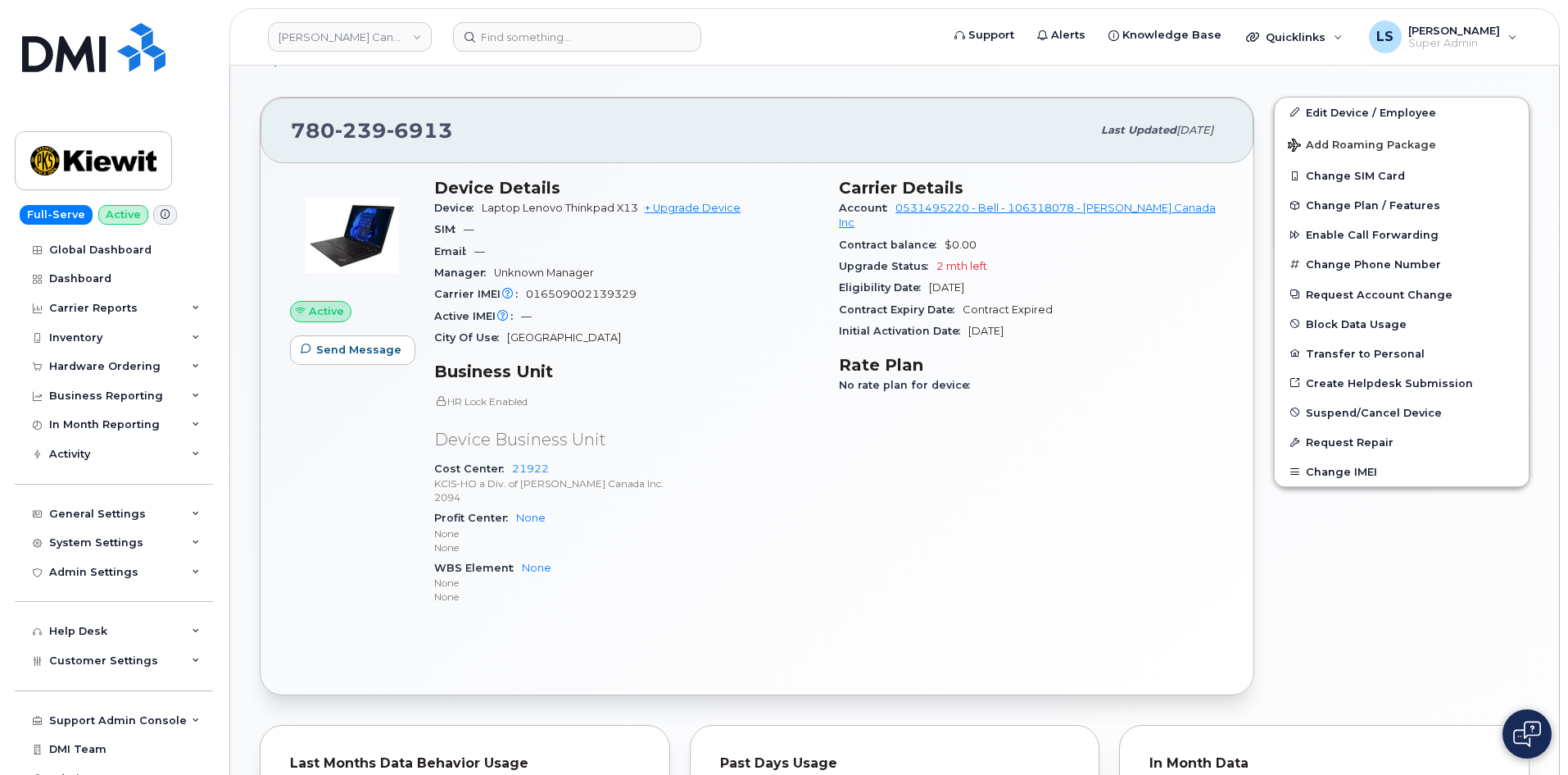
click at [614, 577] on p "None" at bounding box center [627, 583] width 385 height 14
drag, startPoint x: 436, startPoint y: 567, endPoint x: 567, endPoint y: 566, distance: 131.0
click at [565, 566] on div "WBS Element None None None" at bounding box center [627, 582] width 385 height 50
click at [182, 508] on div "General Settings" at bounding box center [114, 514] width 198 height 29
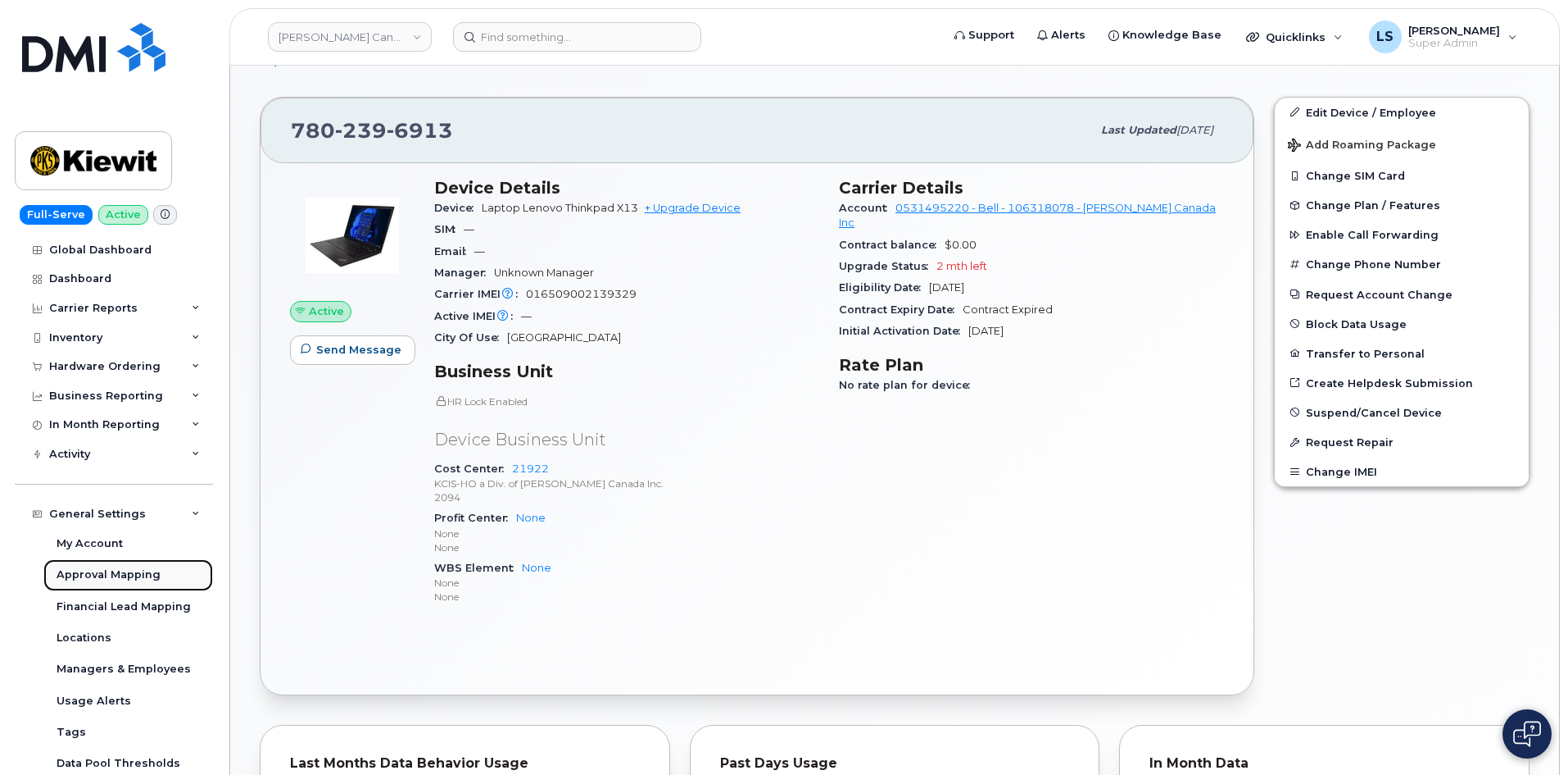
click at [143, 574] on div "Approval Mapping" at bounding box center [109, 574] width 104 height 15
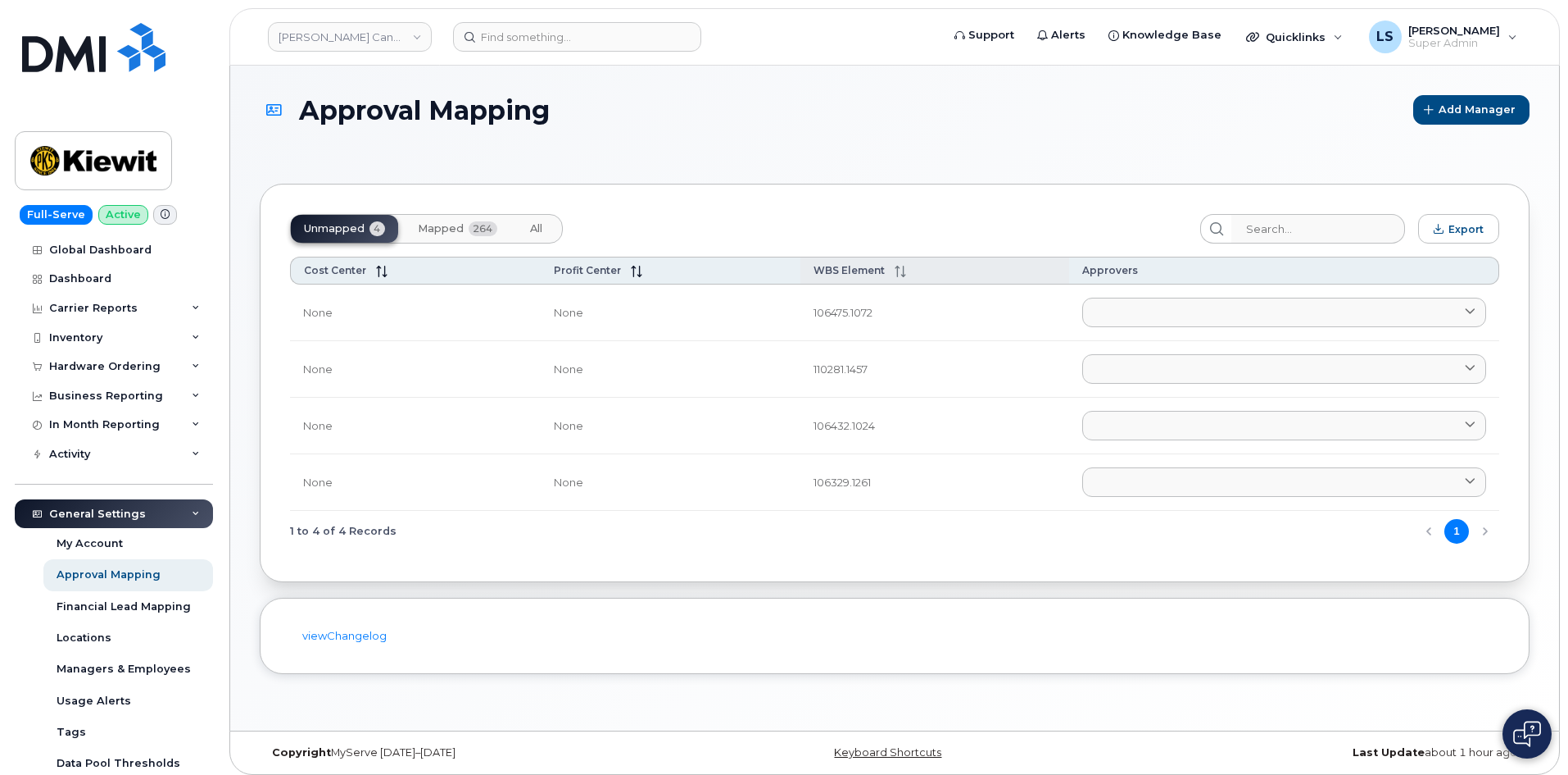
drag, startPoint x: 457, startPoint y: 233, endPoint x: 796, endPoint y: 275, distance: 341.6
click at [455, 234] on span "Mapped" at bounding box center [441, 229] width 46 height 13
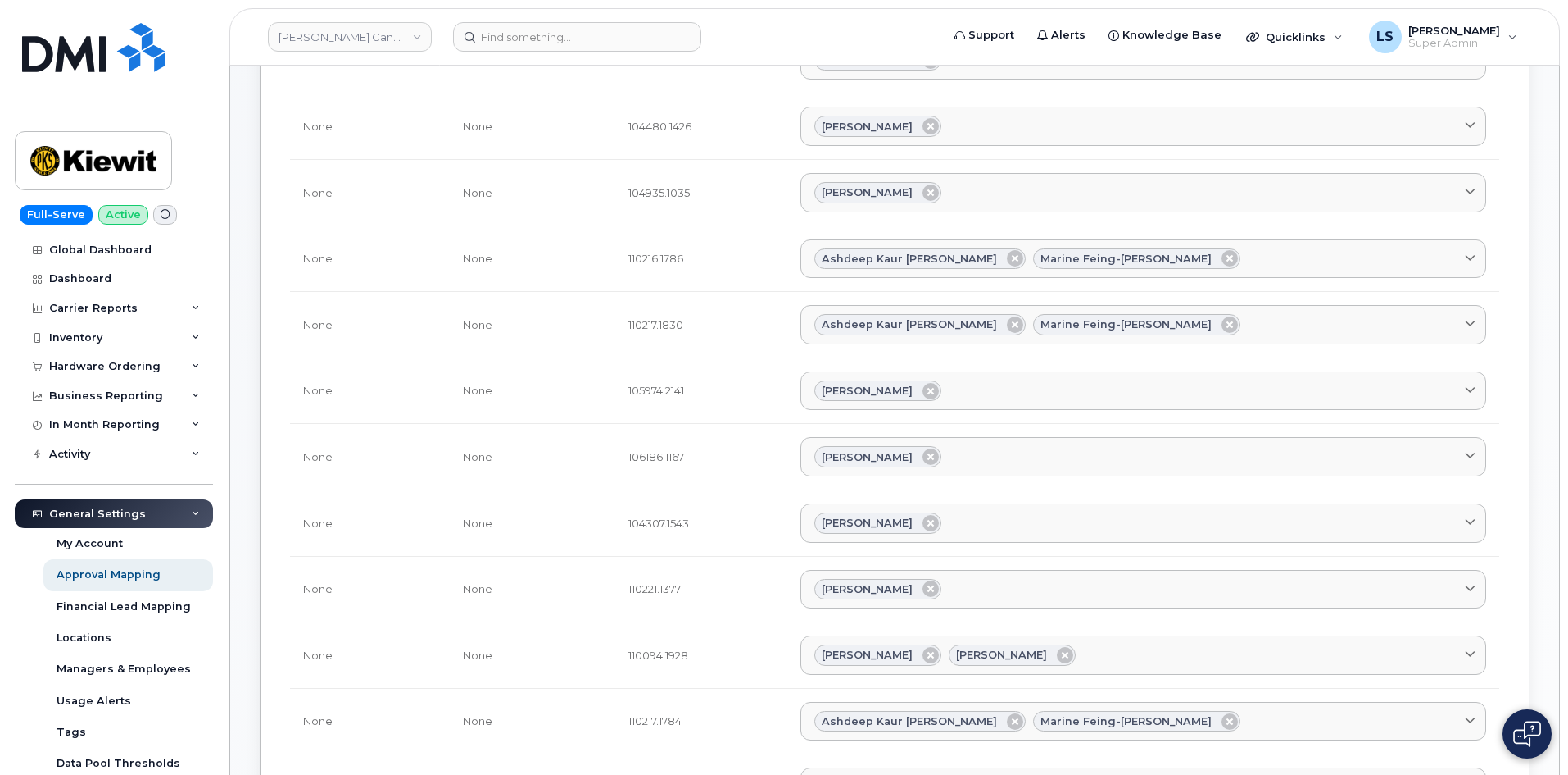
scroll to position [410, 0]
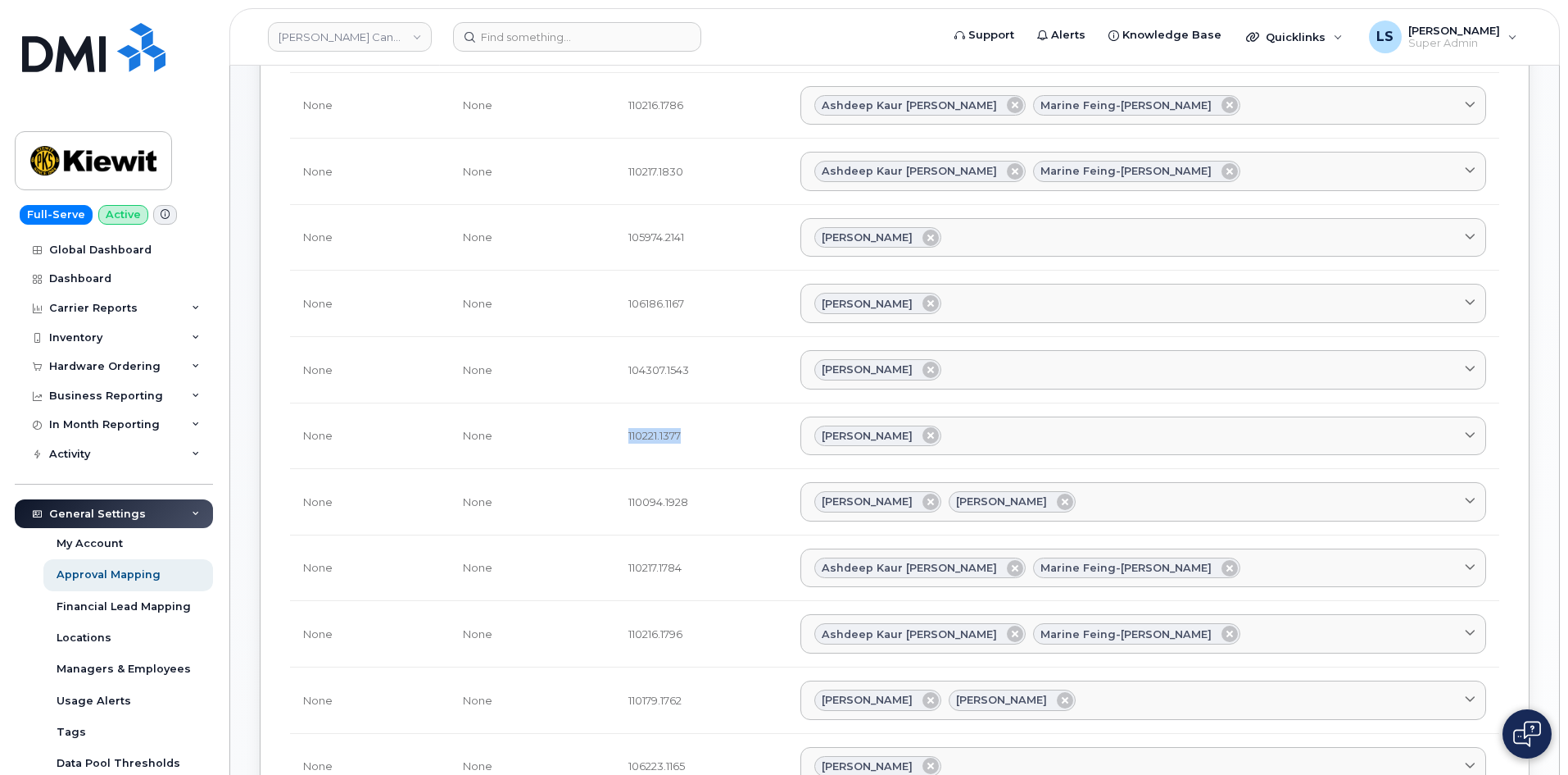
drag, startPoint x: 665, startPoint y: 432, endPoint x: 786, endPoint y: 437, distance: 121.1
click at [784, 436] on td "110221.1377" at bounding box center [700, 436] width 171 height 66
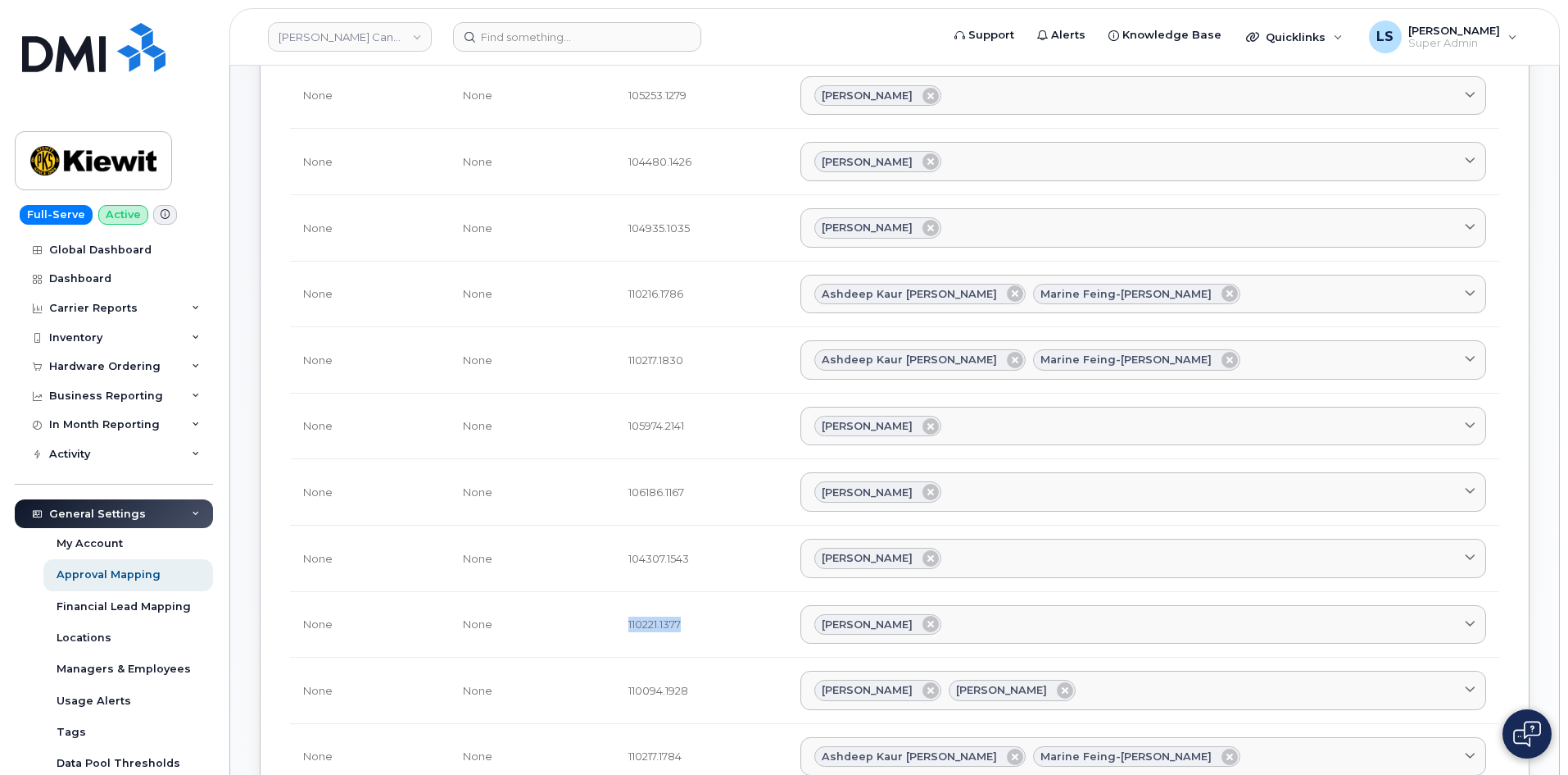
scroll to position [328, 0]
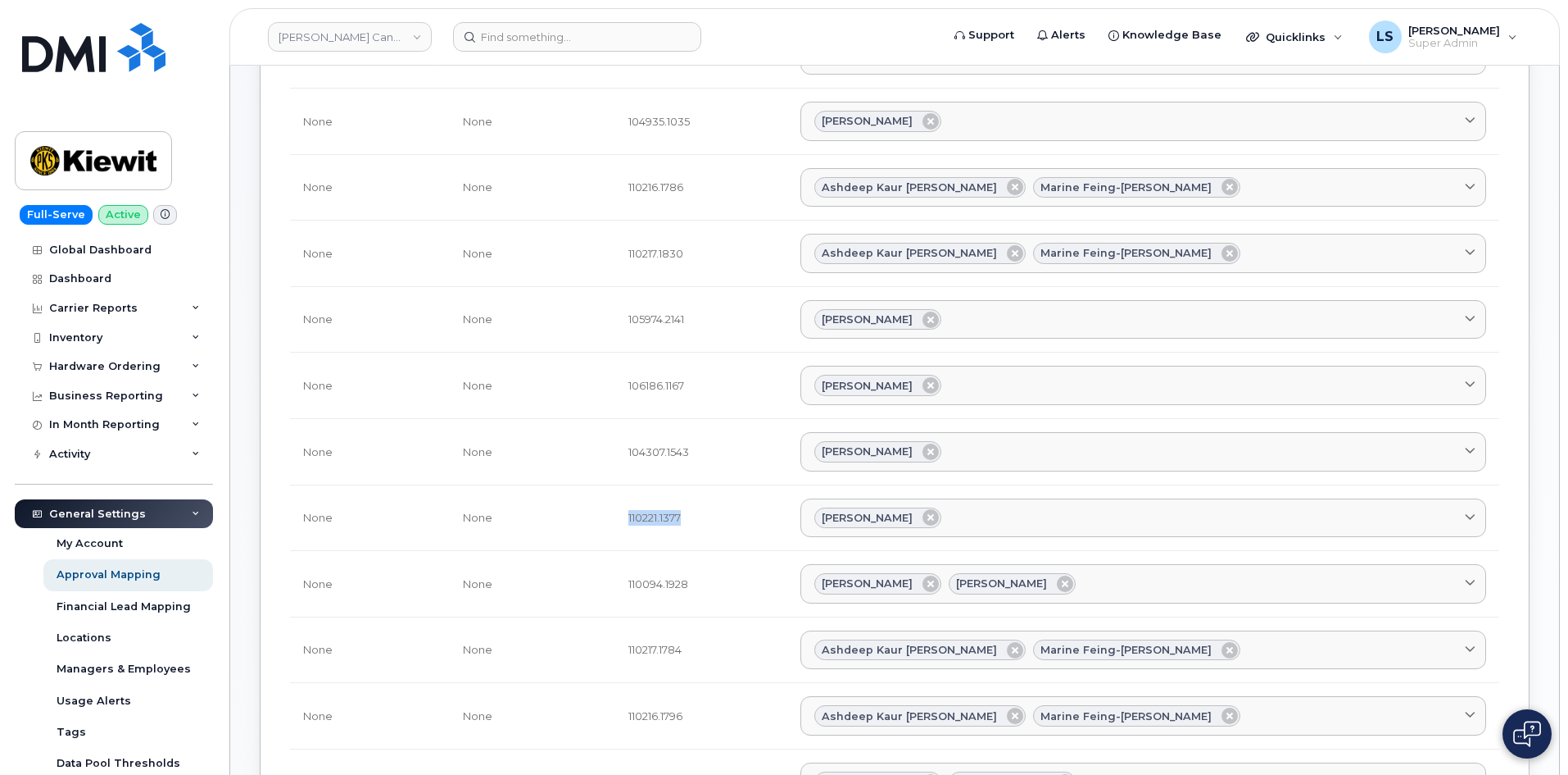
click at [739, 522] on td "110221.1377" at bounding box center [700, 518] width 171 height 66
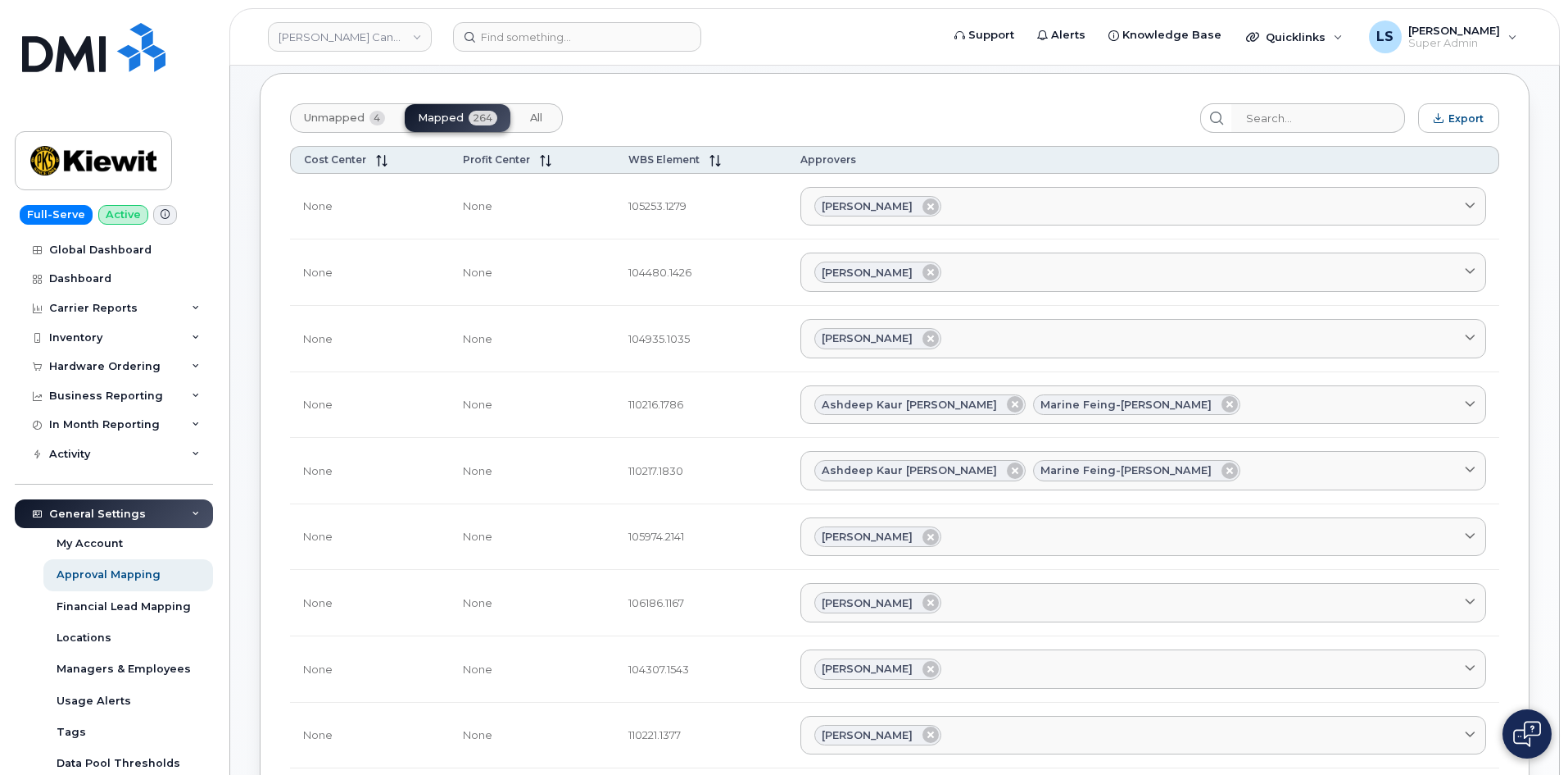
scroll to position [0, 0]
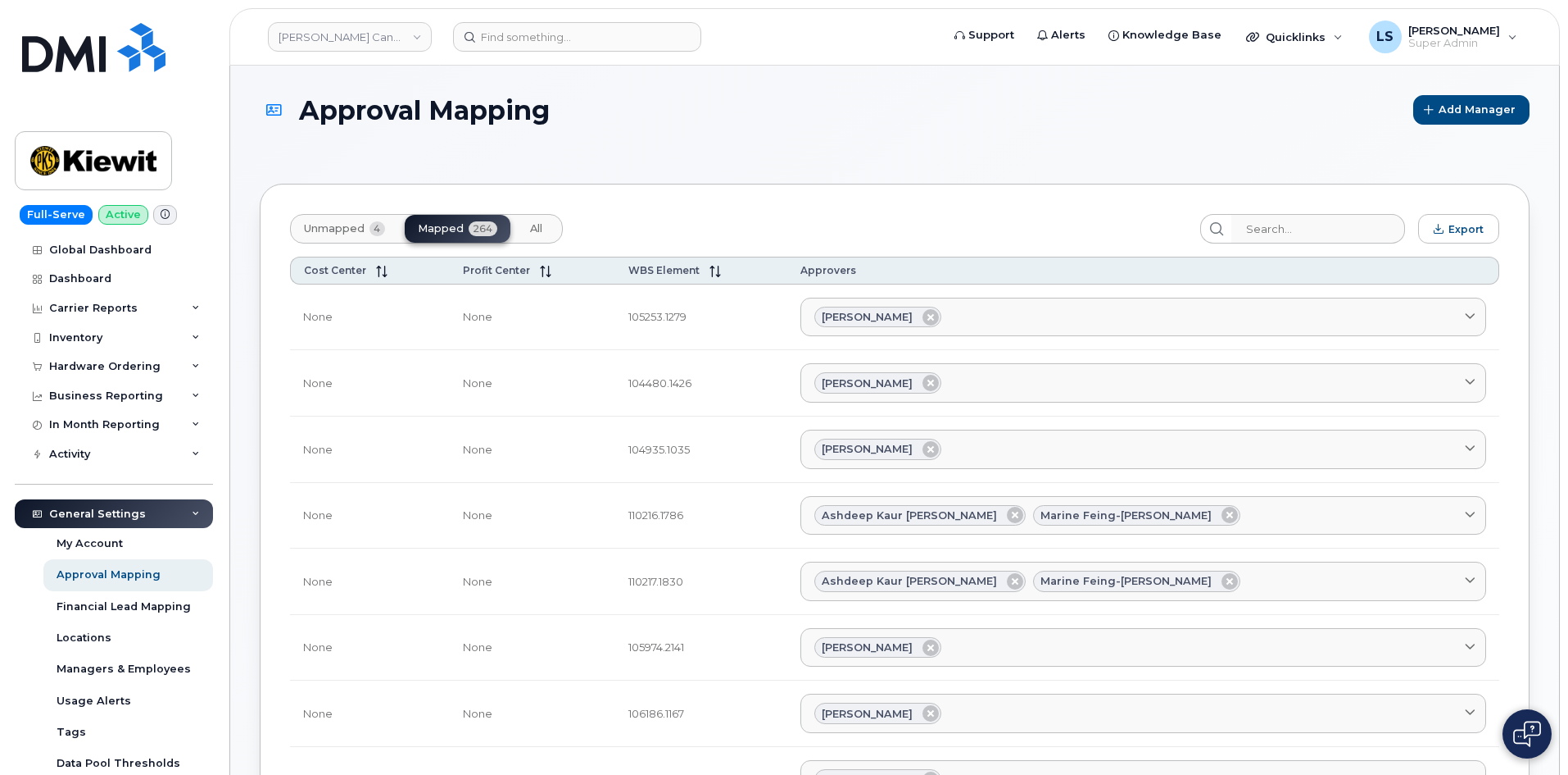
click at [193, 510] on icon at bounding box center [196, 514] width 8 height 8
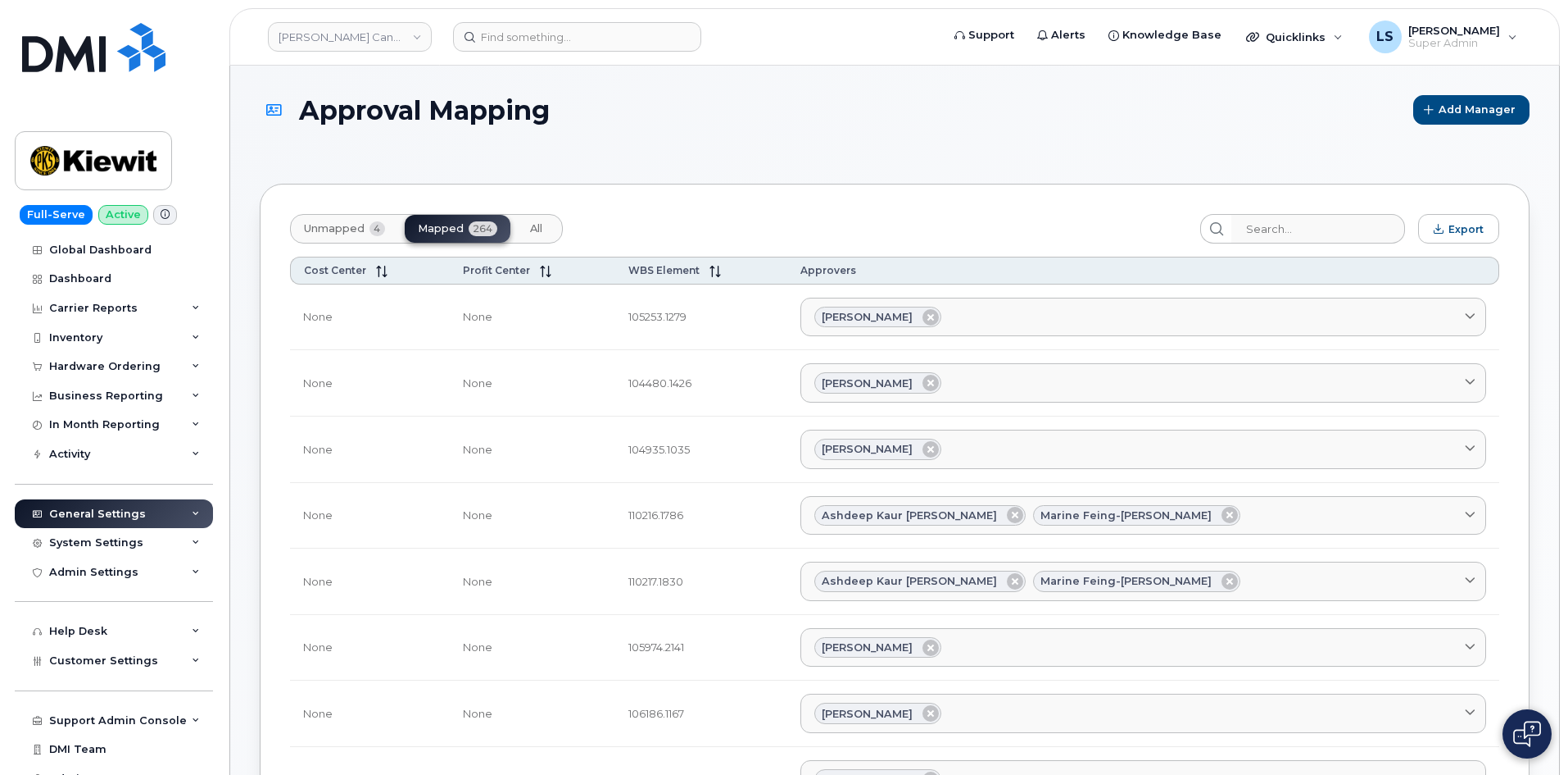
click at [181, 508] on div "General Settings" at bounding box center [114, 514] width 198 height 29
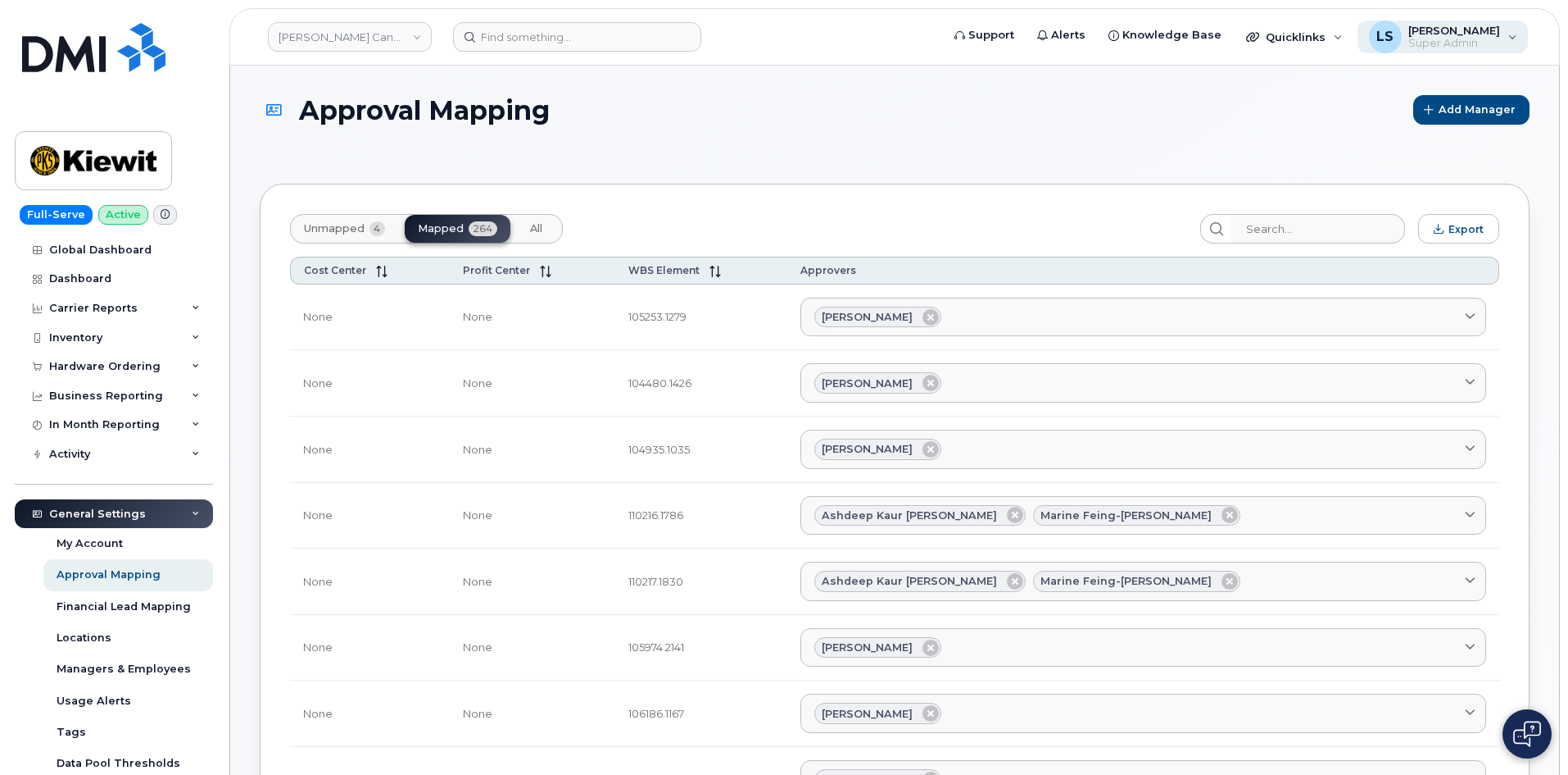
click at [1482, 45] on span "Super Admin" at bounding box center [1455, 43] width 92 height 13
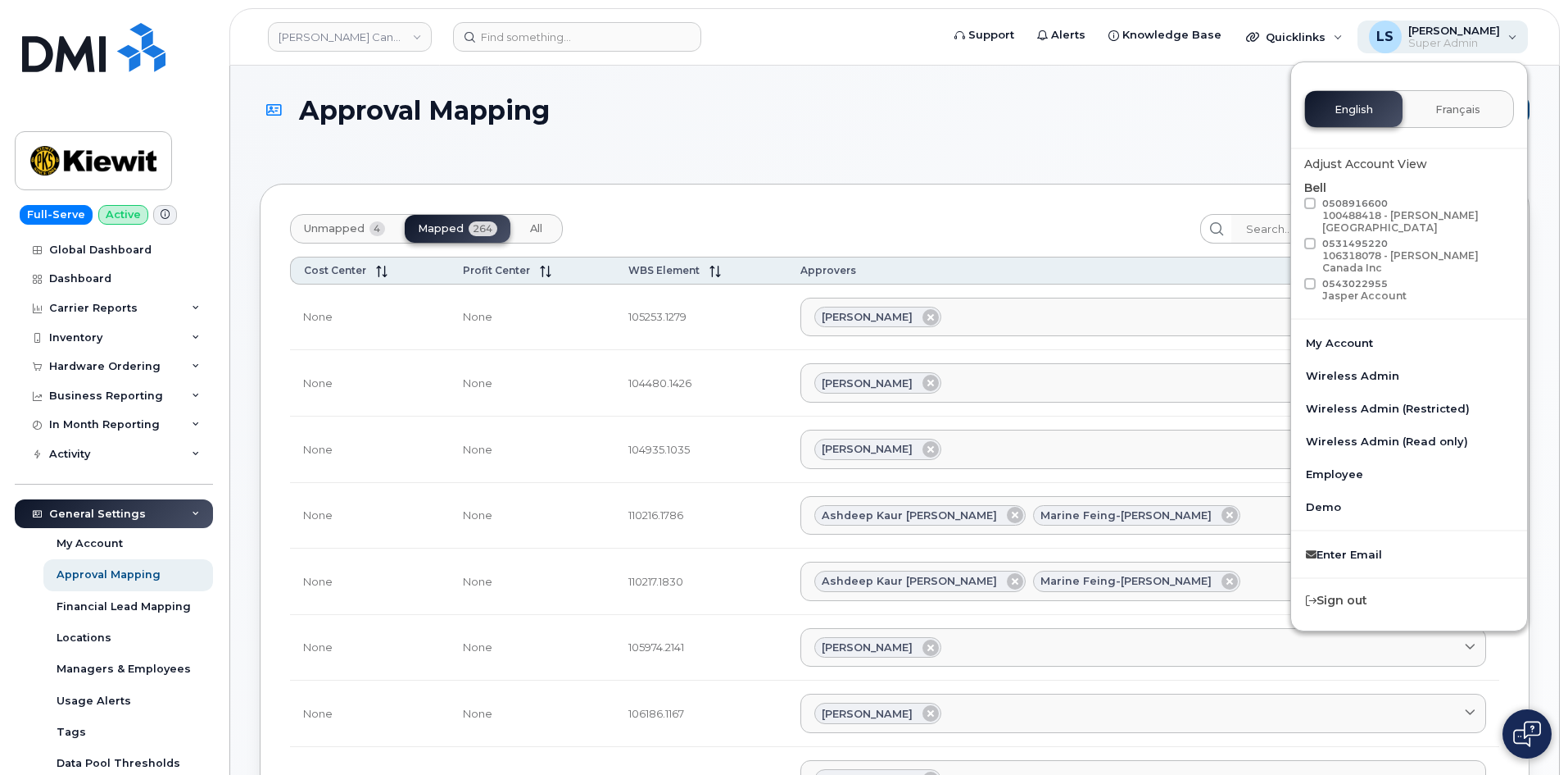
click at [1497, 42] on span "Super Admin" at bounding box center [1455, 43] width 92 height 13
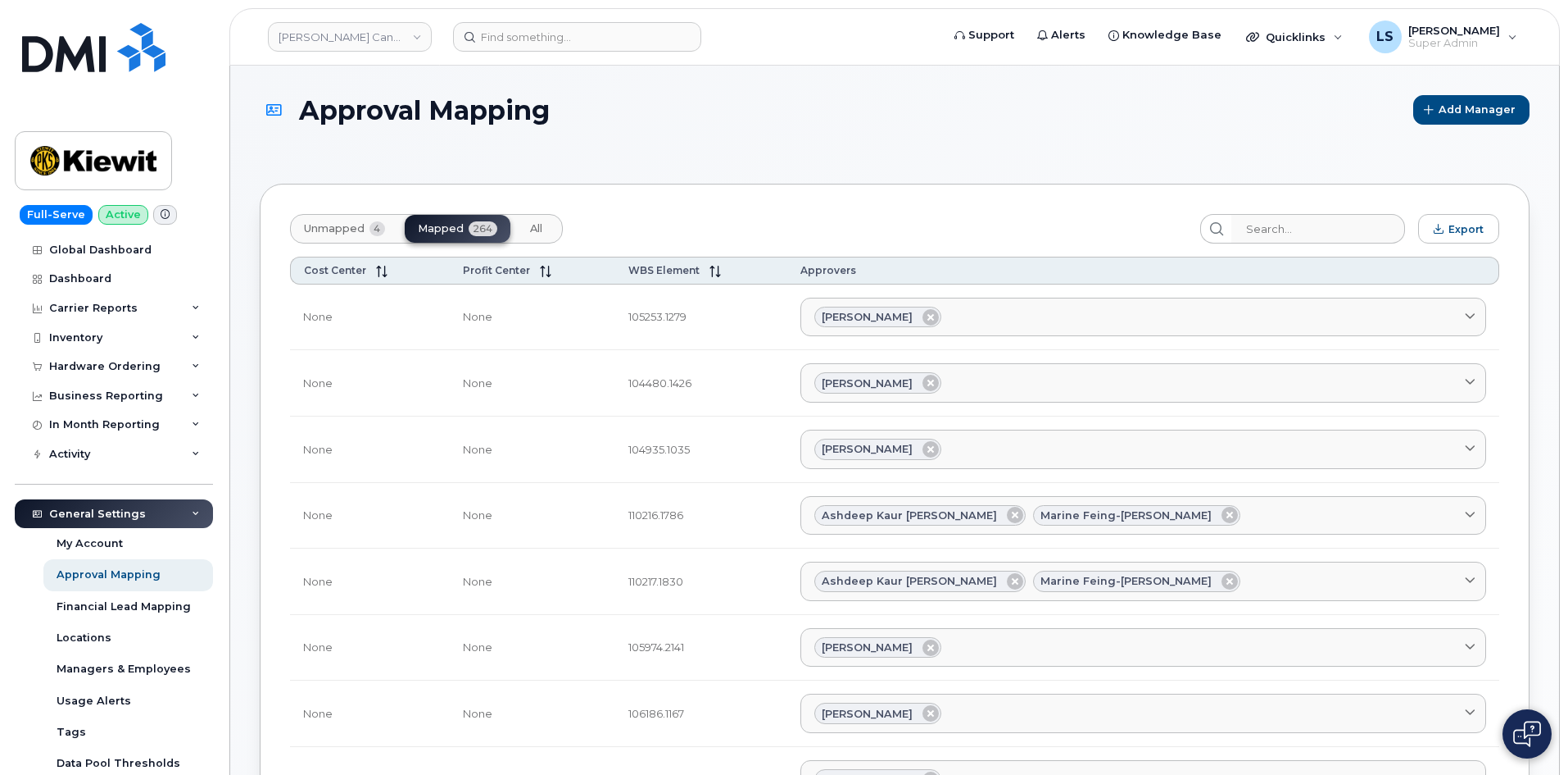
click at [699, 312] on td "105253.1279" at bounding box center [700, 317] width 171 height 66
click at [615, 309] on td "None" at bounding box center [532, 317] width 166 height 66
drag, startPoint x: 665, startPoint y: 319, endPoint x: 838, endPoint y: 314, distance: 173.1
click at [786, 309] on td "105253.1279" at bounding box center [700, 317] width 171 height 66
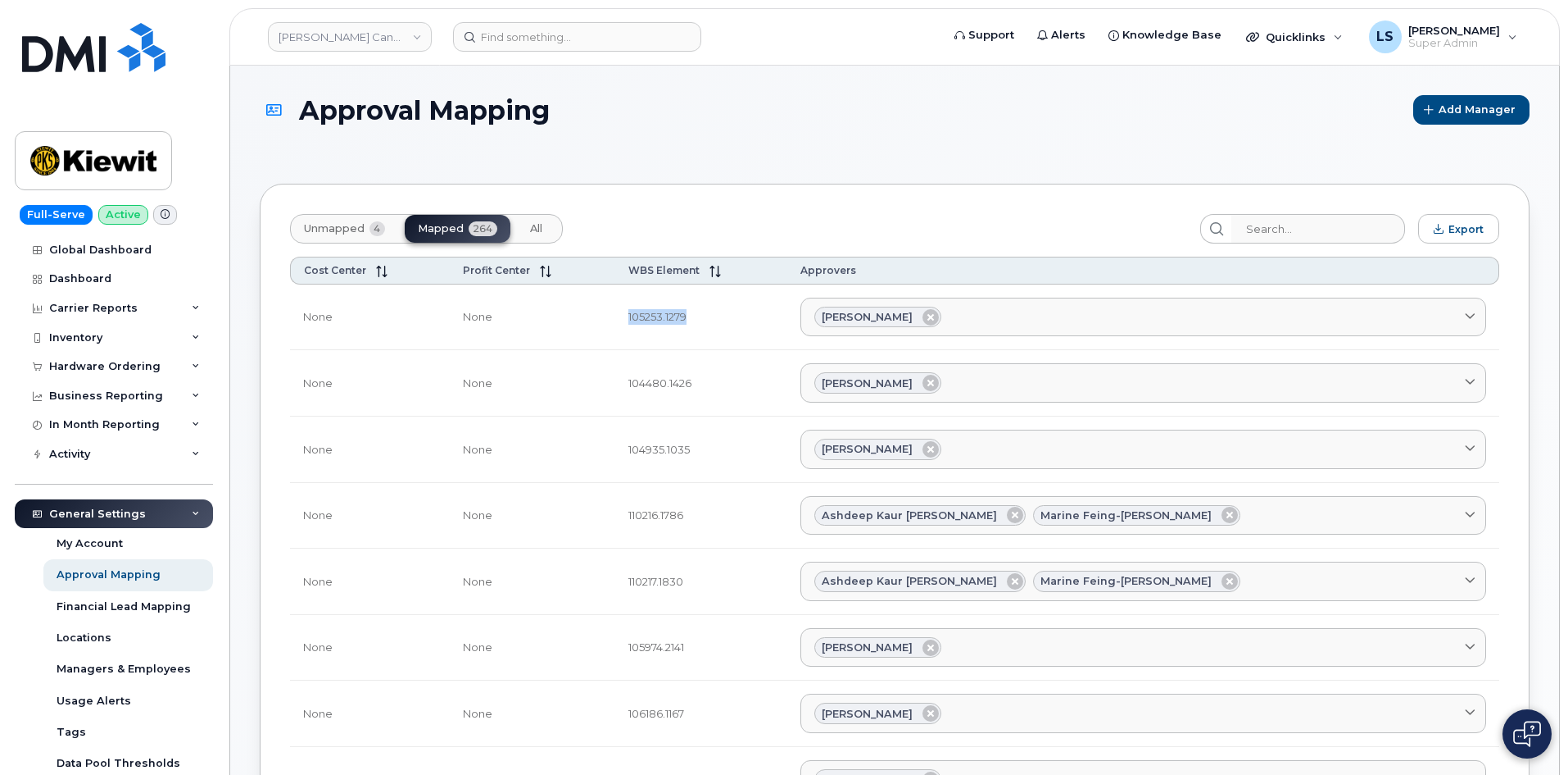
click at [684, 324] on td "105253.1279" at bounding box center [700, 317] width 171 height 66
click at [718, 218] on div "Unmapped 4 Mapped 264 All" at bounding box center [738, 229] width 897 height 29
click at [1308, 218] on input "search" at bounding box center [1317, 229] width 174 height 29
click at [698, 241] on div "Unmapped 4 Mapped 264 All" at bounding box center [738, 229] width 897 height 29
